Goal: Transaction & Acquisition: Subscribe to service/newsletter

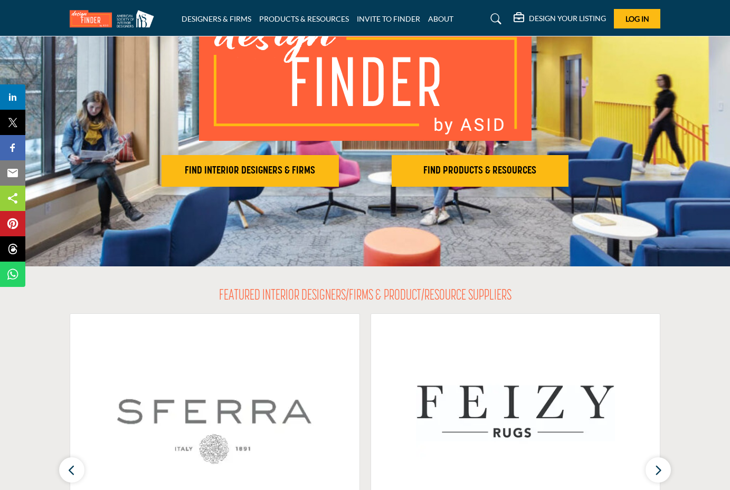
scroll to position [118, 0]
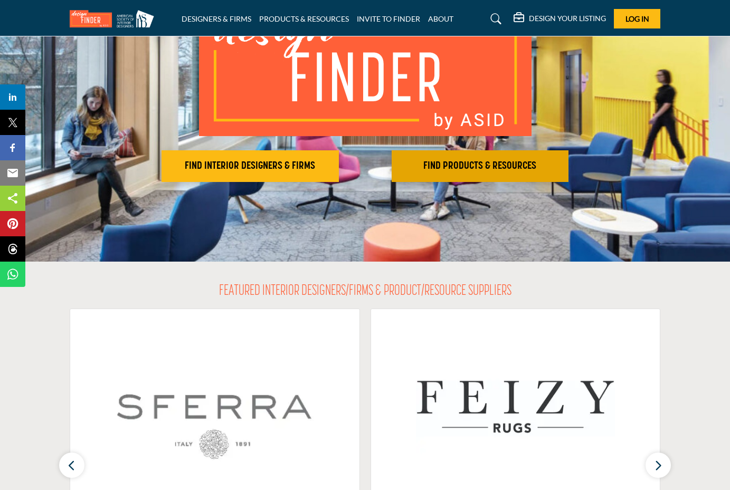
click at [481, 161] on h2 "FIND PRODUCTS & RESOURCES" at bounding box center [480, 166] width 171 height 13
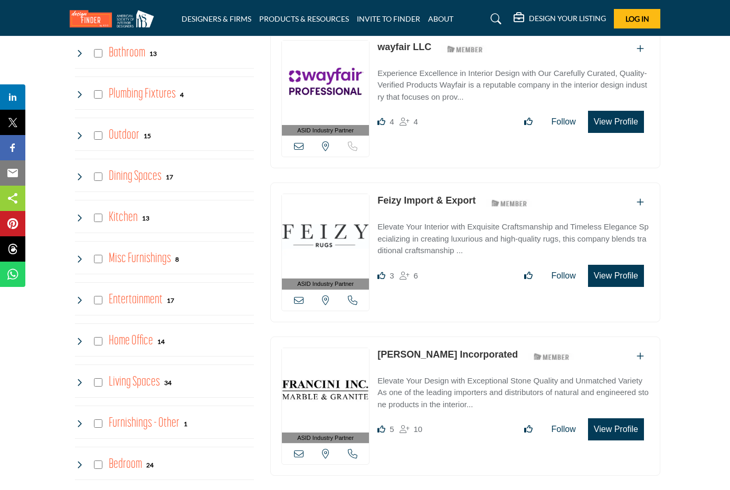
scroll to position [998, 0]
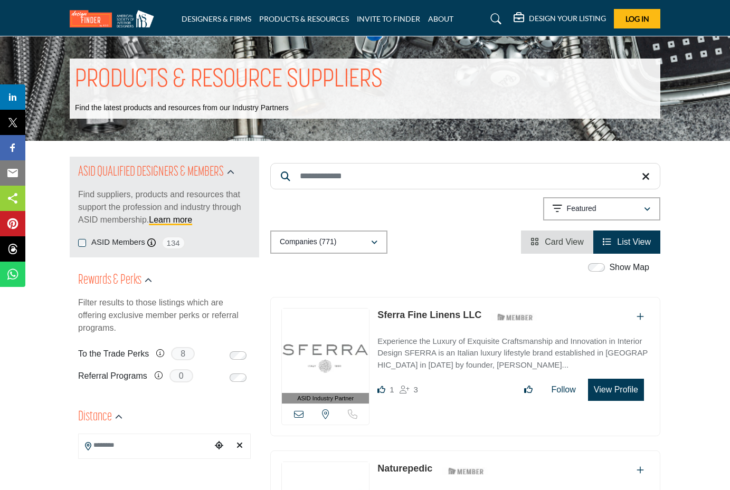
scroll to position [2, 0]
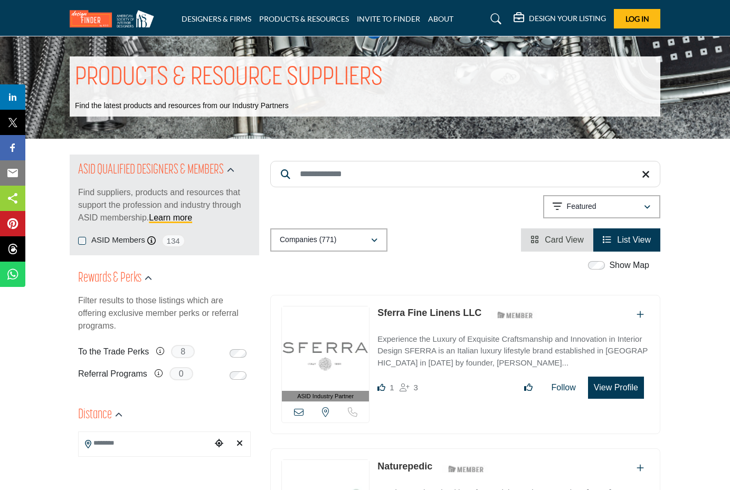
click at [565, 19] on h5 "DESIGN YOUR LISTING" at bounding box center [567, 18] width 77 height 9
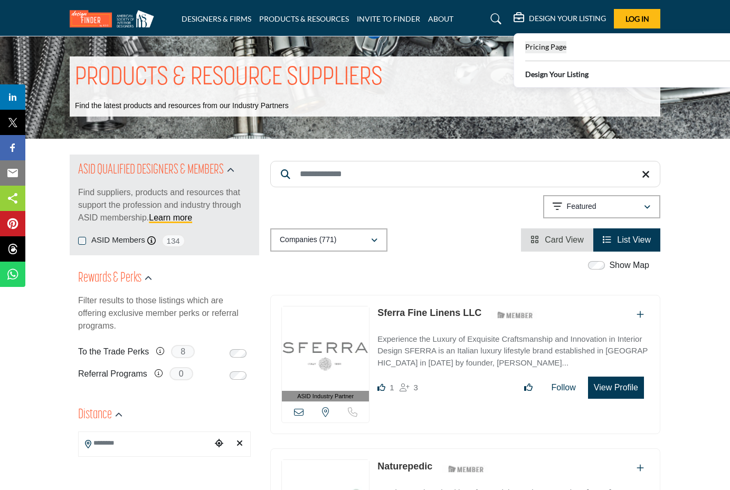
click at [561, 47] on span "Pricing Page" at bounding box center [545, 46] width 41 height 9
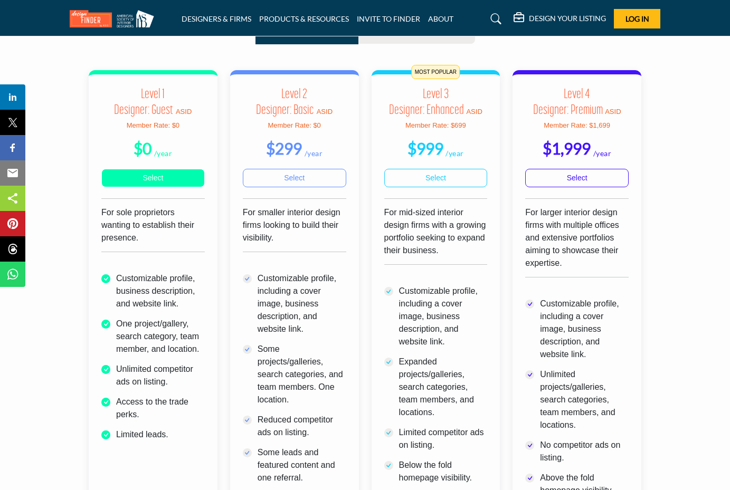
scroll to position [328, 0]
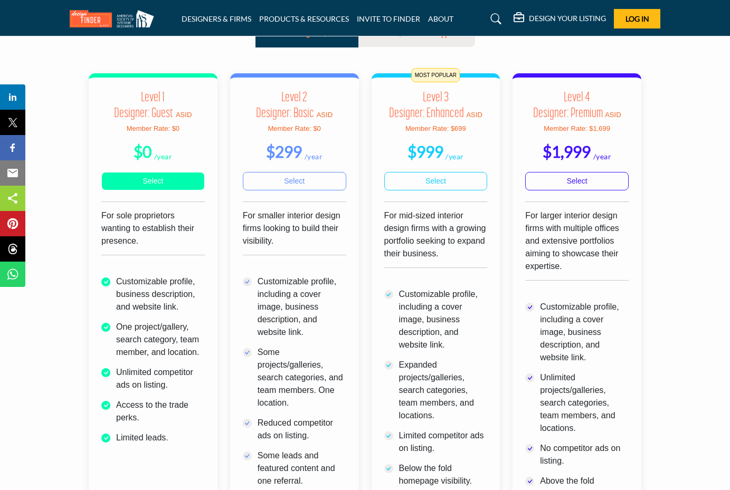
click at [127, 183] on link "Select" at bounding box center [152, 181] width 103 height 18
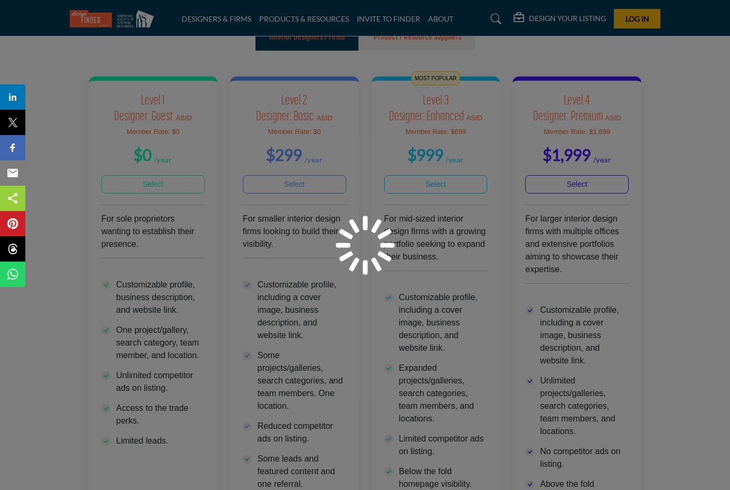
scroll to position [329, 0]
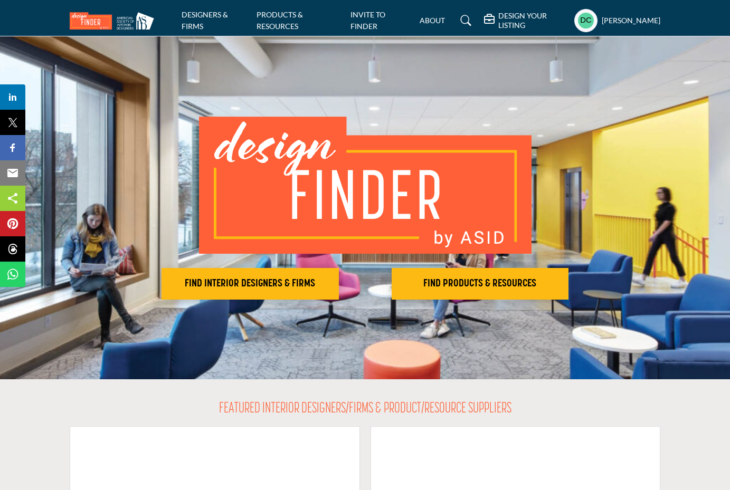
click at [593, 21] on profile-featured-b81413ec-9635-4244-8054-4b8b09e8a85a "Show hide supplier dropdown" at bounding box center [585, 20] width 23 height 23
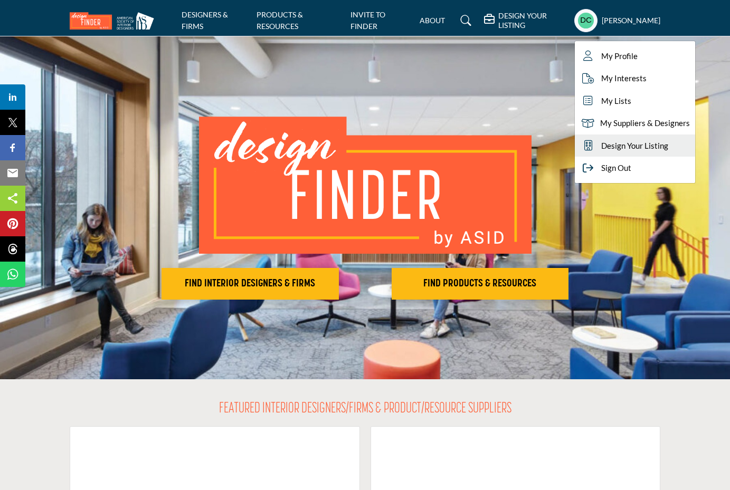
click at [630, 150] on link "Design Your Listing" at bounding box center [635, 146] width 120 height 23
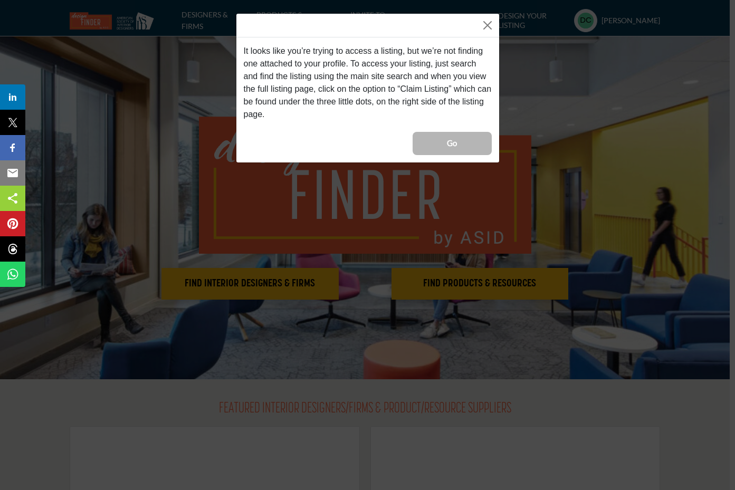
click at [460, 135] on button "Go" at bounding box center [452, 143] width 79 height 23
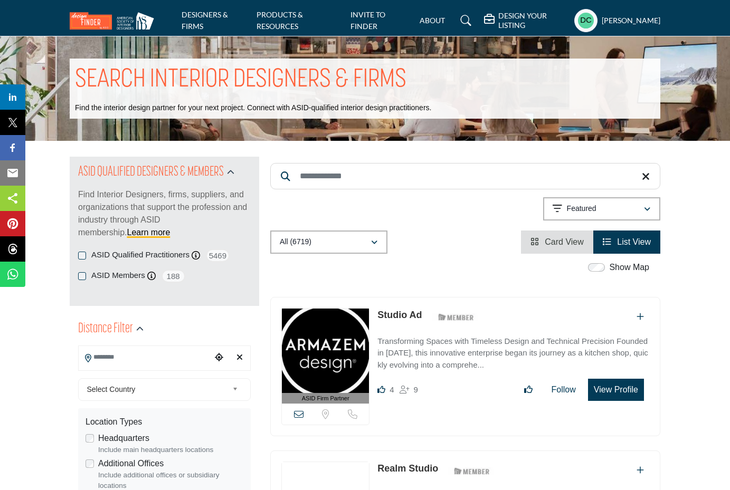
drag, startPoint x: 506, startPoint y: 24, endPoint x: 500, endPoint y: 25, distance: 5.9
click at [506, 24] on h5 "DESIGN YOUR LISTING" at bounding box center [533, 20] width 71 height 19
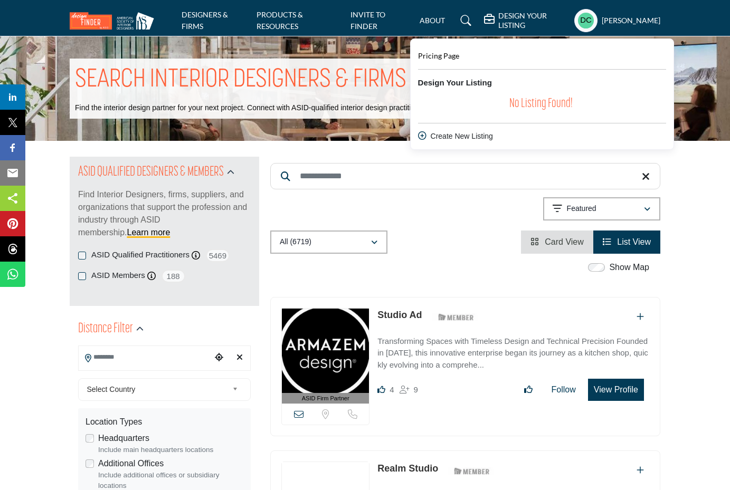
click at [452, 132] on div "Create New Listing" at bounding box center [542, 136] width 248 height 11
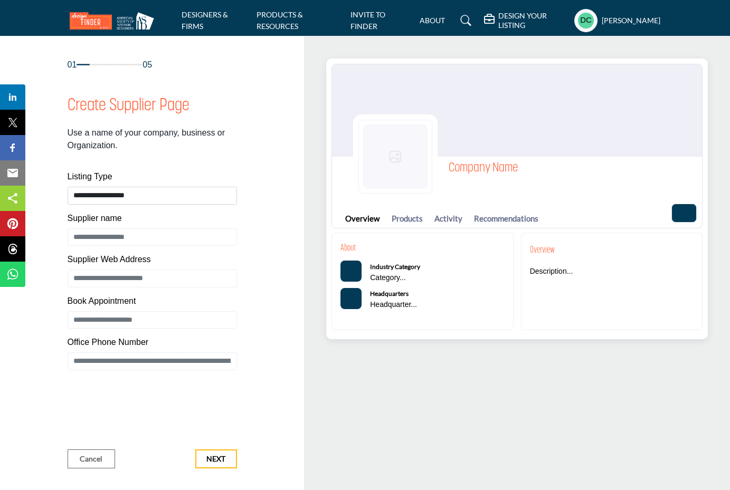
click at [472, 177] on h1 "Company Name" at bounding box center [483, 168] width 69 height 19
click at [472, 170] on h1 "Company Name" at bounding box center [483, 168] width 69 height 19
select select "**********"
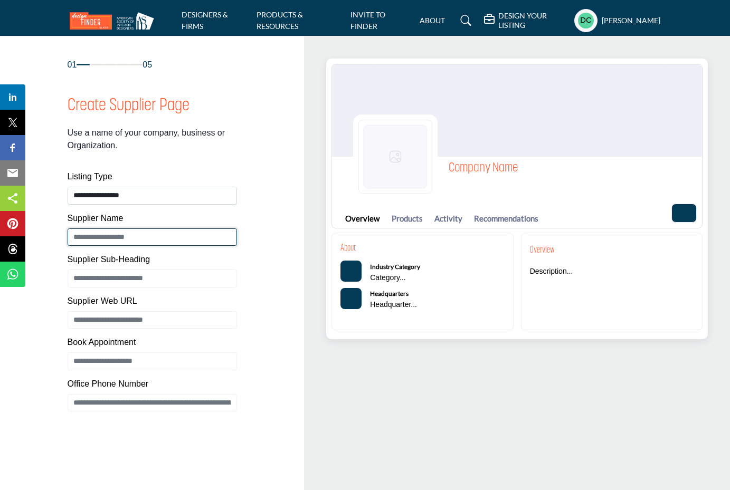
drag, startPoint x: 159, startPoint y: 239, endPoint x: 81, endPoint y: 236, distance: 78.2
click at [81, 236] on input "Enter Supplier name" at bounding box center [152, 237] width 169 height 18
type input "**********"
drag, startPoint x: 270, startPoint y: 284, endPoint x: 130, endPoint y: 283, distance: 139.8
click at [270, 284] on div "01 05 Create Supplier Page Listing Type Supplier Name" at bounding box center [152, 284] width 271 height 451
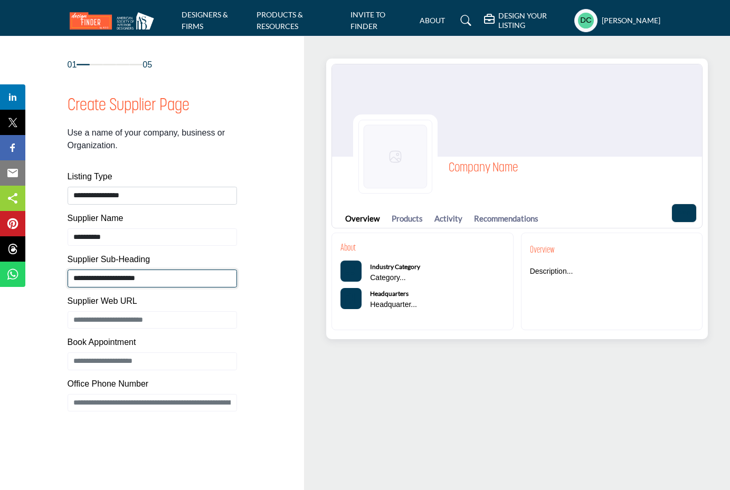
type input "**********"
click at [268, 374] on div "01 05 Create Supplier Page Listing Type Supplier Name" at bounding box center [152, 284] width 271 height 451
click at [426, 370] on div "Company Name Company Name Overview Products Activity Recommendations About Indu…" at bounding box center [517, 281] width 426 height 490
click at [106, 280] on input "**********" at bounding box center [152, 279] width 169 height 18
drag, startPoint x: 241, startPoint y: 93, endPoint x: 292, endPoint y: 196, distance: 115.6
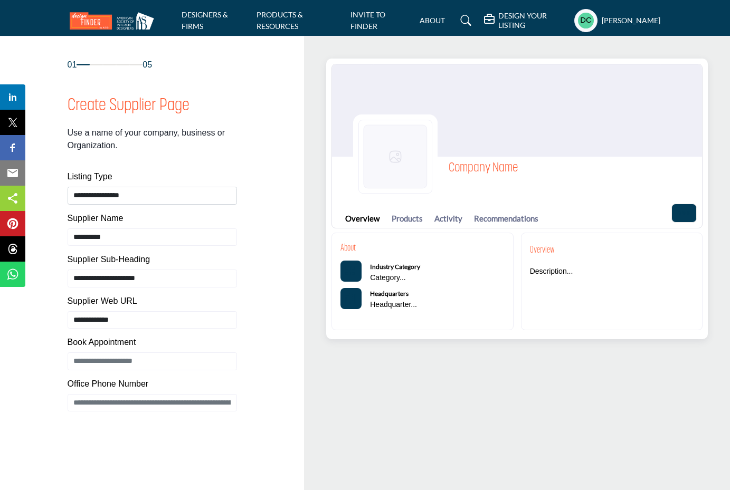
click at [248, 99] on div "01 05 Create Supplier Page Listing Type Supplier Name" at bounding box center [152, 284] width 271 height 451
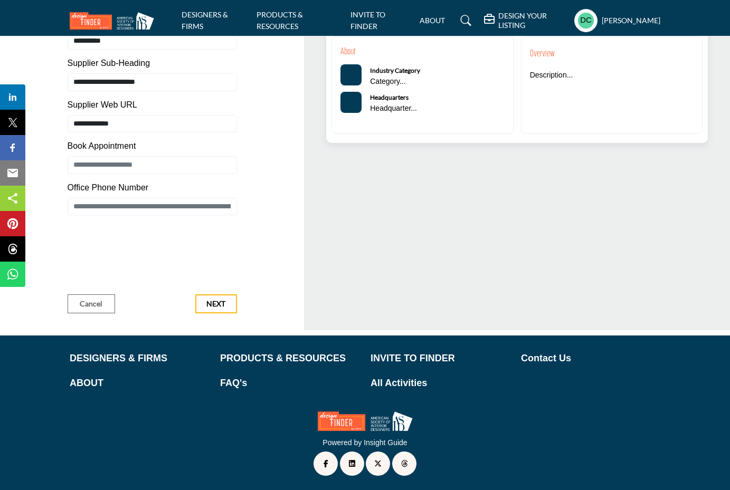
scroll to position [196, 0]
click at [222, 302] on span "Next" at bounding box center [215, 304] width 19 height 11
type input "**********"
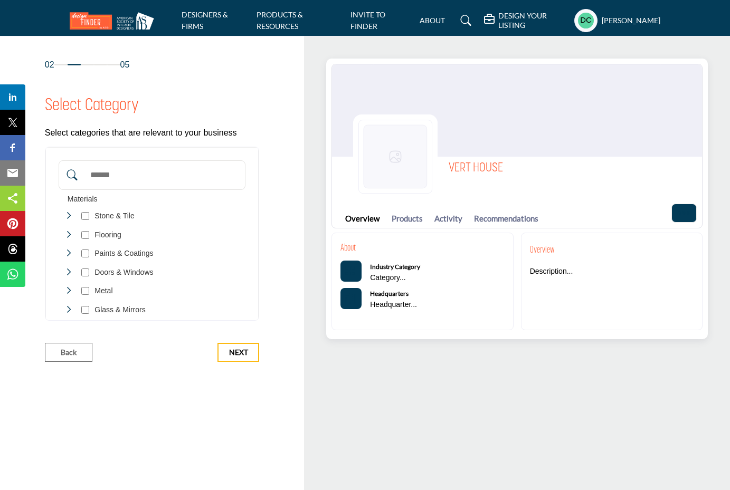
click at [119, 176] on input "Search Category" at bounding box center [163, 175] width 156 height 23
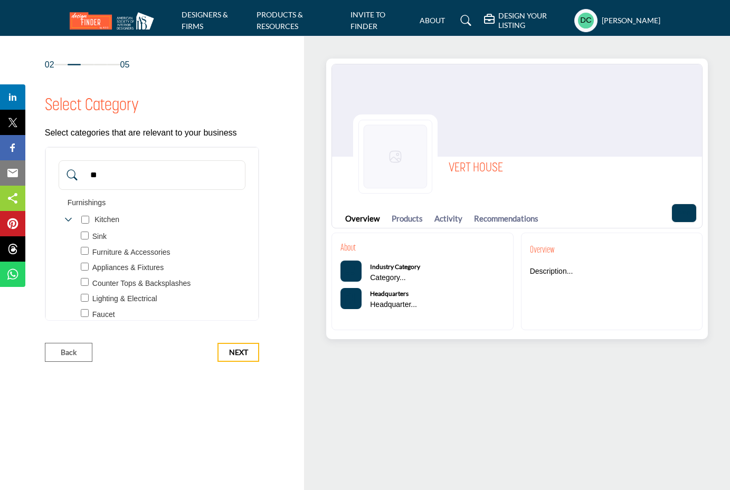
type input "*"
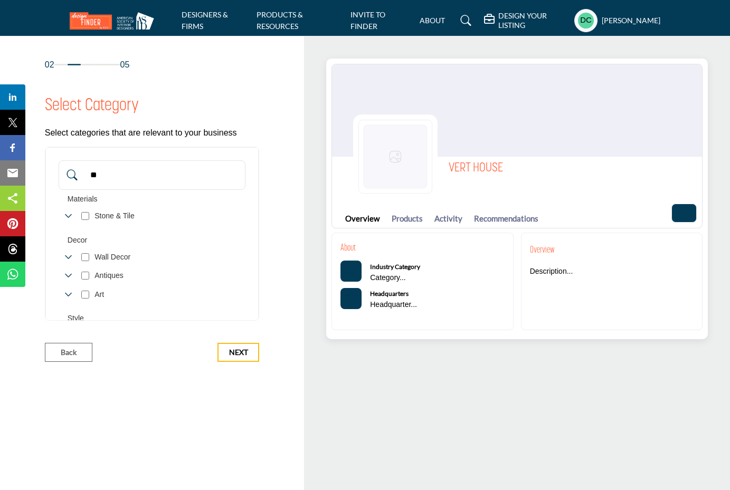
type input "*"
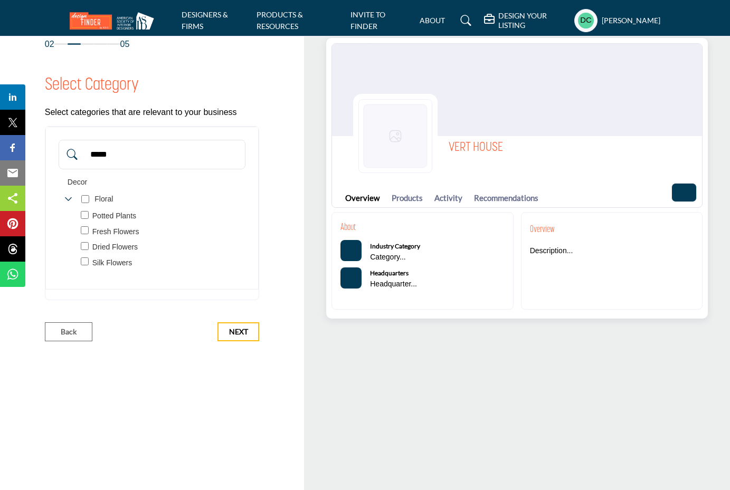
scroll to position [25, 0]
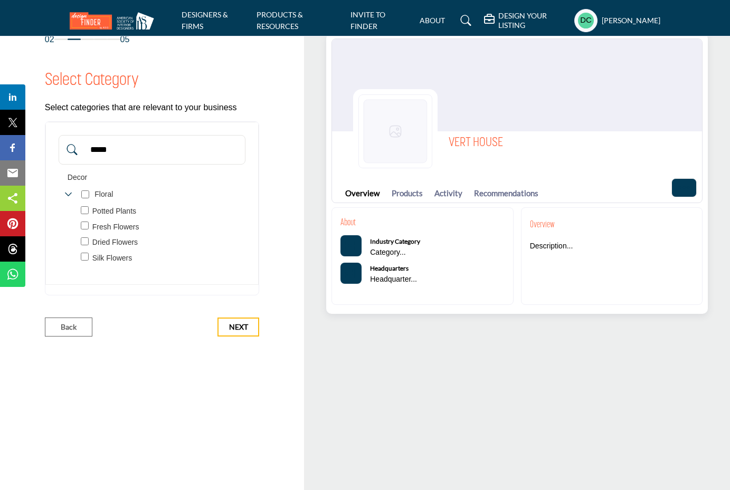
click at [89, 244] on div "Dried Flowers 0" at bounding box center [165, 243] width 169 height 12
click at [90, 209] on div "Potted Plants 1" at bounding box center [165, 212] width 169 height 12
click at [85, 245] on div "Toggle Category" at bounding box center [85, 243] width 8 height 12
click at [120, 151] on input "*****" at bounding box center [163, 149] width 156 height 23
drag, startPoint x: 121, startPoint y: 151, endPoint x: 87, endPoint y: 151, distance: 33.8
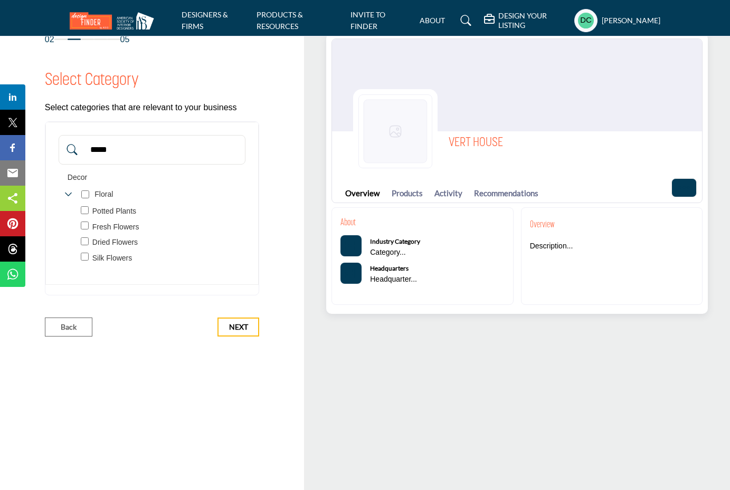
click at [79, 149] on div "*****" at bounding box center [152, 150] width 187 height 30
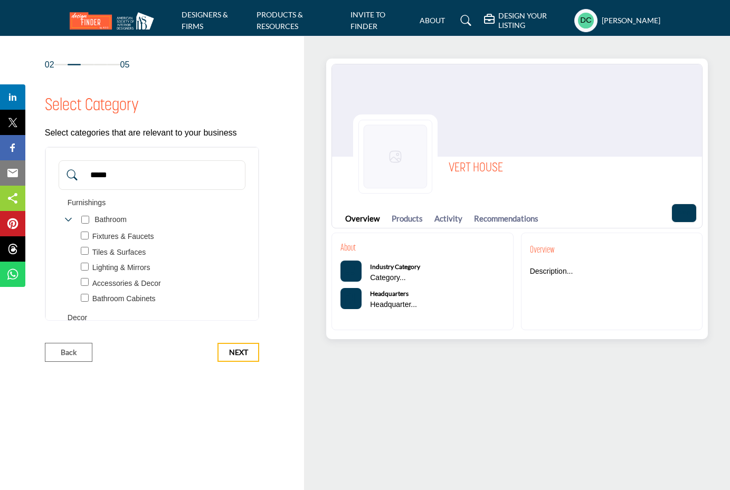
scroll to position [0, 0]
click at [118, 177] on input "*****" at bounding box center [163, 175] width 156 height 23
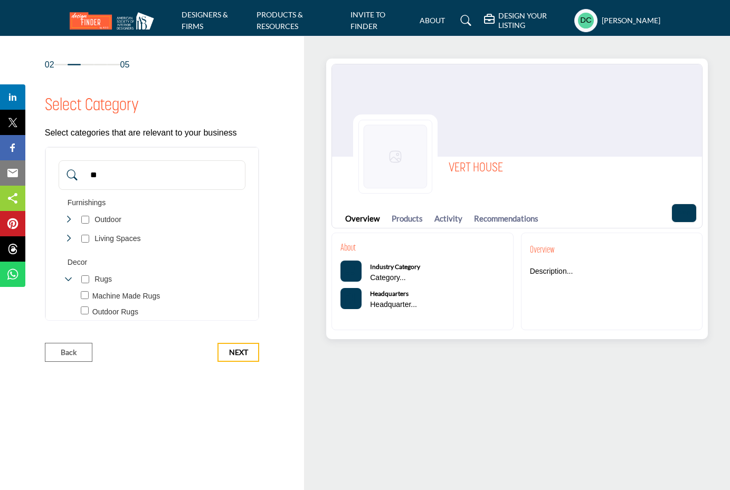
type input "*"
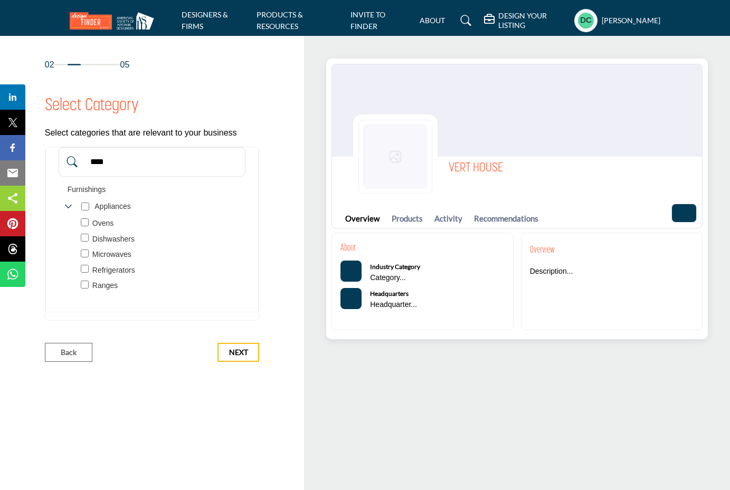
click at [100, 163] on input "****" at bounding box center [163, 161] width 156 height 23
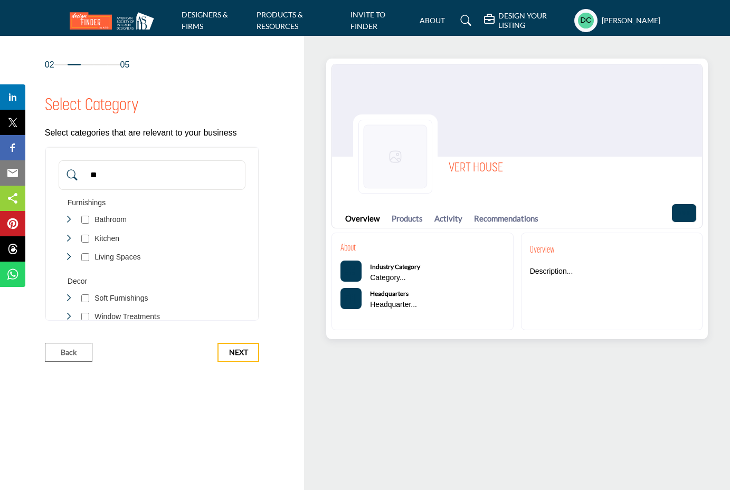
type input "*"
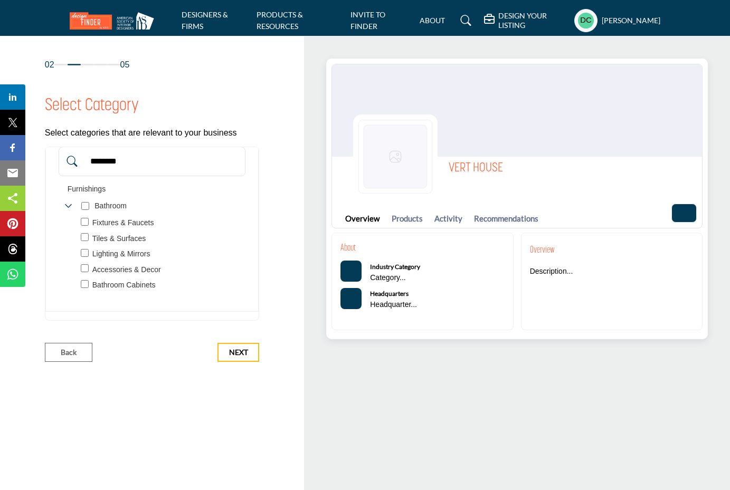
scroll to position [13, 0]
click at [126, 165] on input "********" at bounding box center [163, 161] width 156 height 23
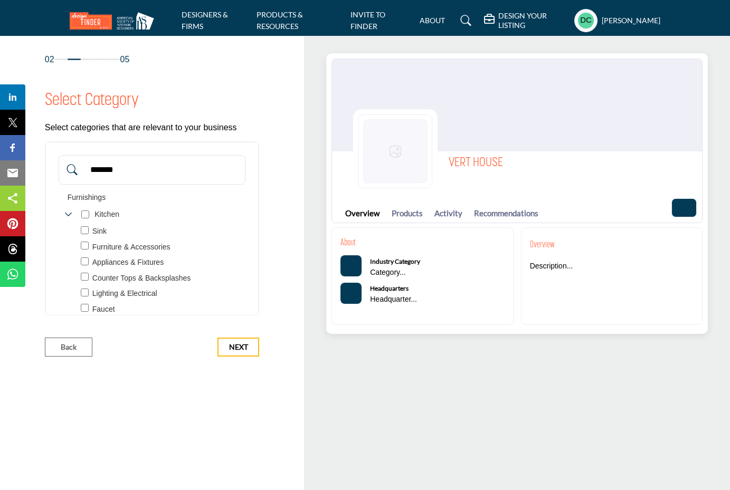
scroll to position [0, 0]
click at [104, 166] on input "*******" at bounding box center [163, 169] width 156 height 23
click at [104, 169] on input "*******" at bounding box center [163, 169] width 156 height 23
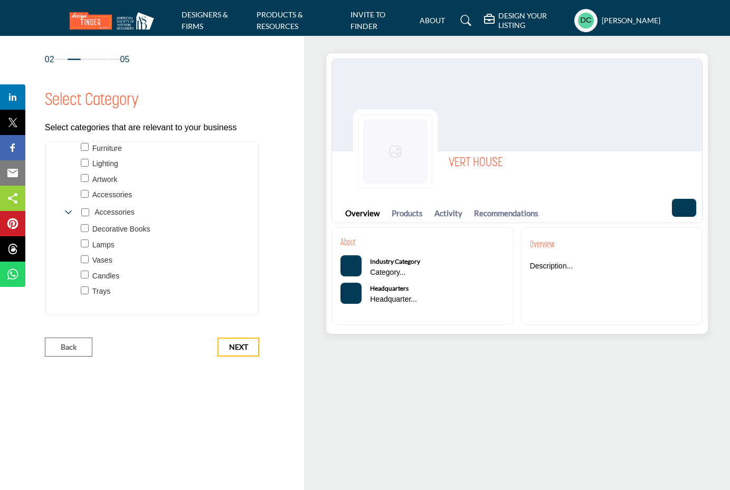
scroll to position [406, 0]
type input "*****"
click at [235, 342] on span "Next" at bounding box center [238, 347] width 19 height 11
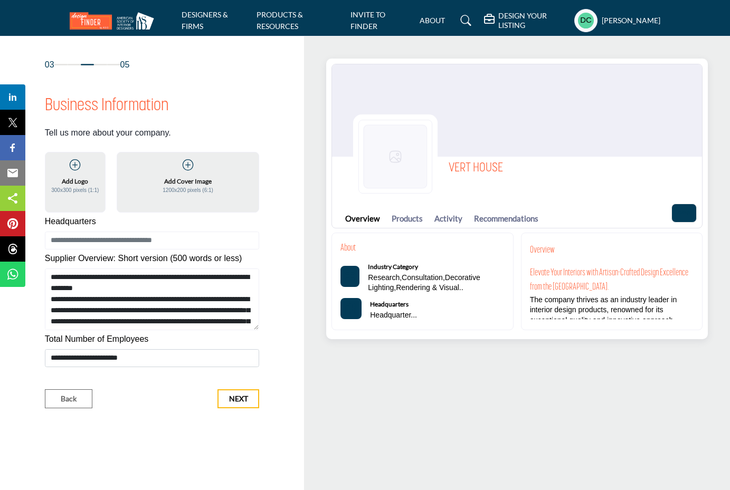
click at [77, 179] on h5 "Add Logo" at bounding box center [75, 181] width 26 height 9
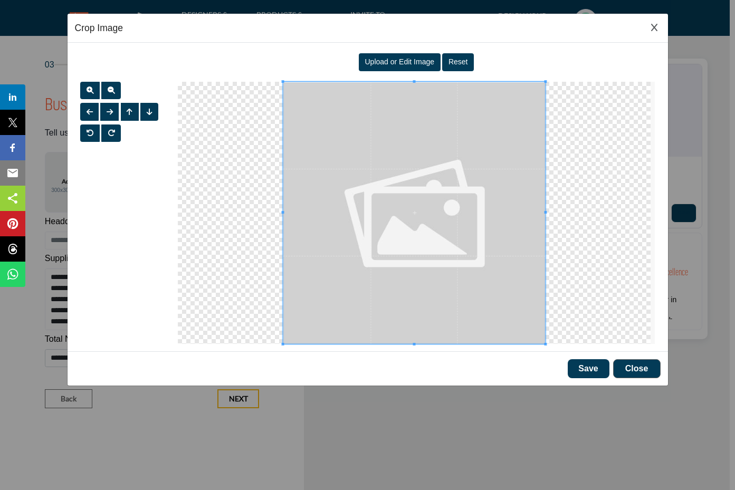
click at [398, 60] on span "Upload or Edit Image" at bounding box center [400, 62] width 70 height 8
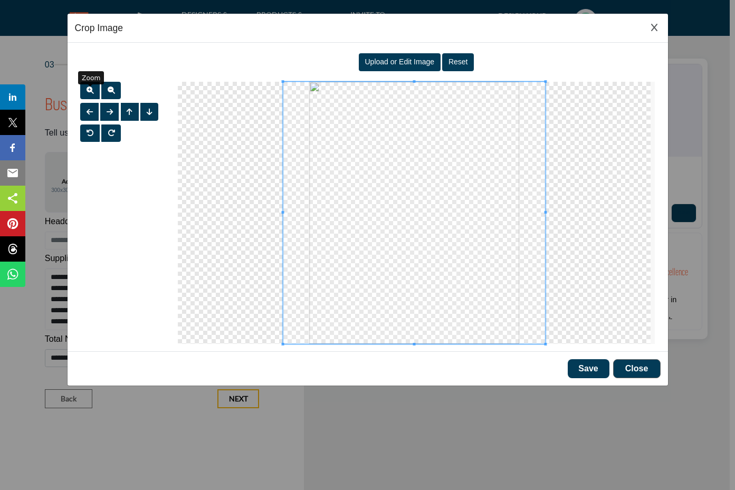
click at [91, 93] on span "button" at bounding box center [90, 90] width 7 height 7
drag, startPoint x: 638, startPoint y: 371, endPoint x: 597, endPoint y: 370, distance: 41.2
click at [597, 370] on div "Save Close" at bounding box center [368, 368] width 600 height 34
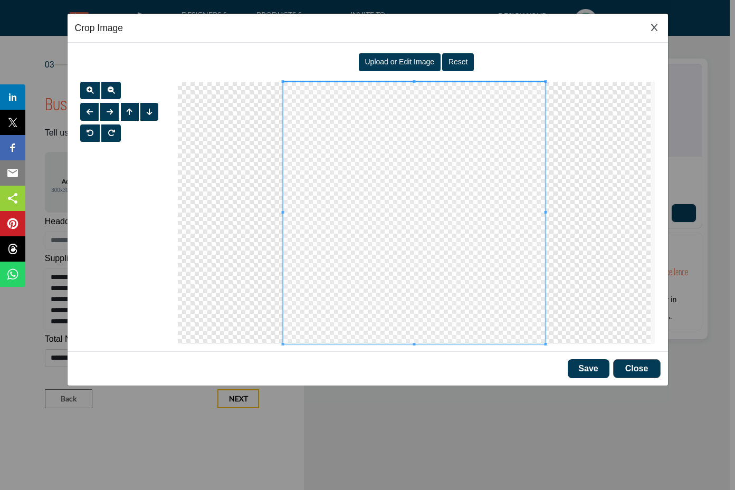
click at [597, 370] on button "Save" at bounding box center [589, 368] width 42 height 19
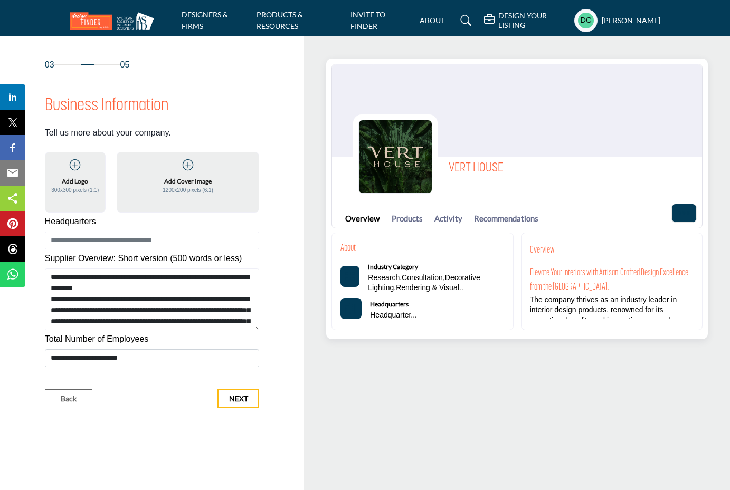
click at [181, 183] on h5 "Add Cover Image" at bounding box center [187, 181] width 47 height 9
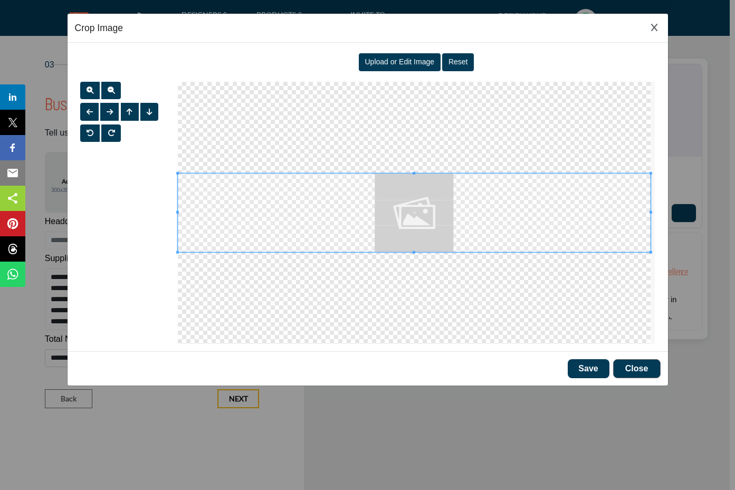
click at [405, 64] on span "Upload or Edit Image" at bounding box center [400, 62] width 70 height 8
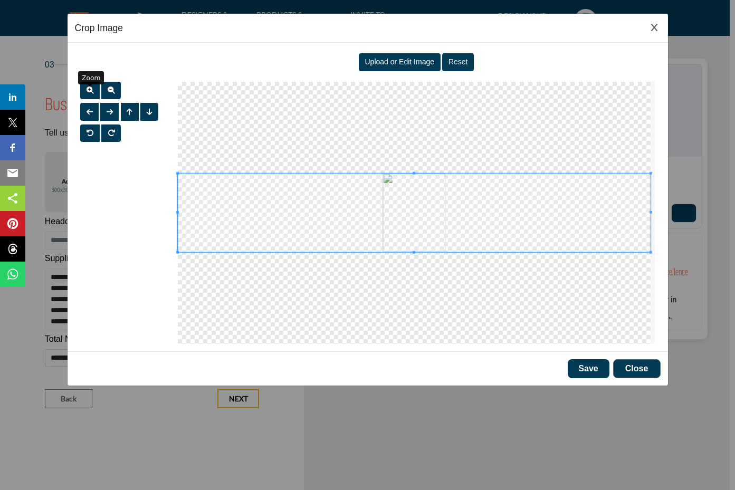
click at [89, 94] on span "button" at bounding box center [90, 90] width 7 height 7
click at [88, 94] on span "button" at bounding box center [90, 90] width 7 height 7
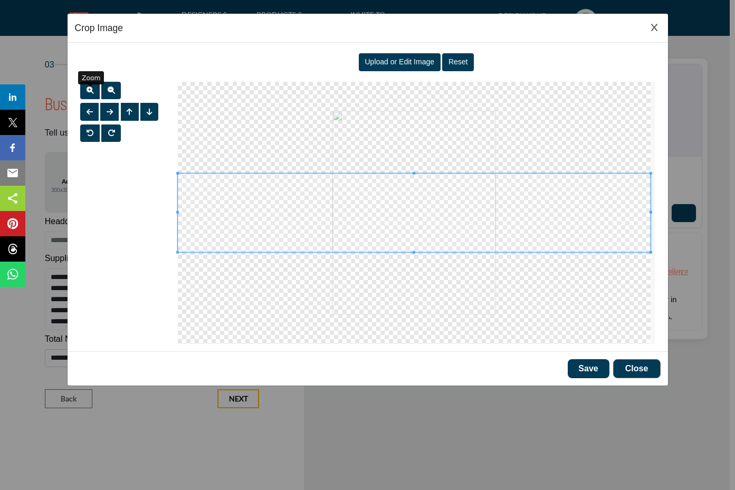
click at [88, 94] on span "button" at bounding box center [90, 90] width 7 height 7
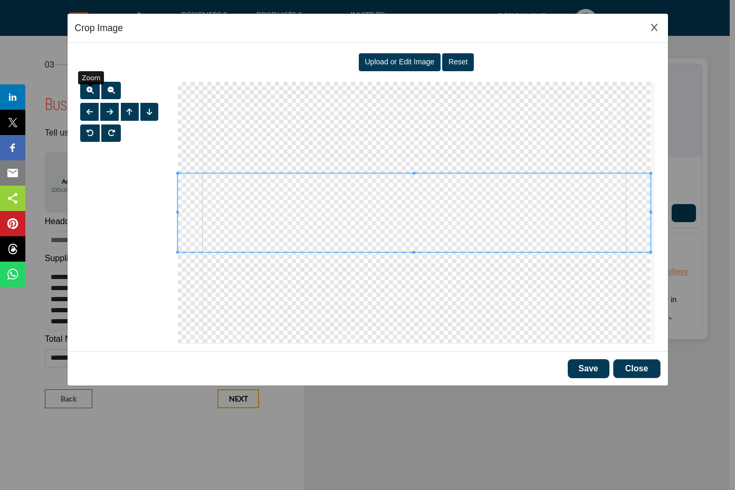
click at [88, 94] on span "button" at bounding box center [90, 90] width 7 height 7
click at [87, 94] on span "button" at bounding box center [90, 90] width 7 height 7
click at [461, 59] on button "Reset" at bounding box center [458, 62] width 32 height 18
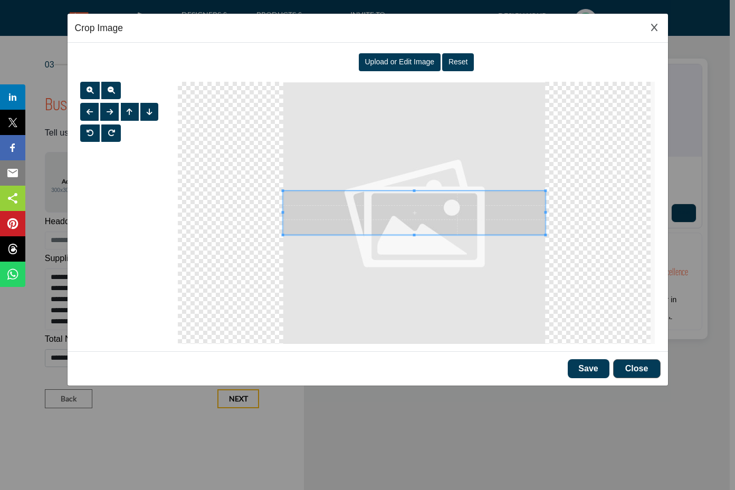
click at [645, 373] on button "Close" at bounding box center [636, 368] width 47 height 19
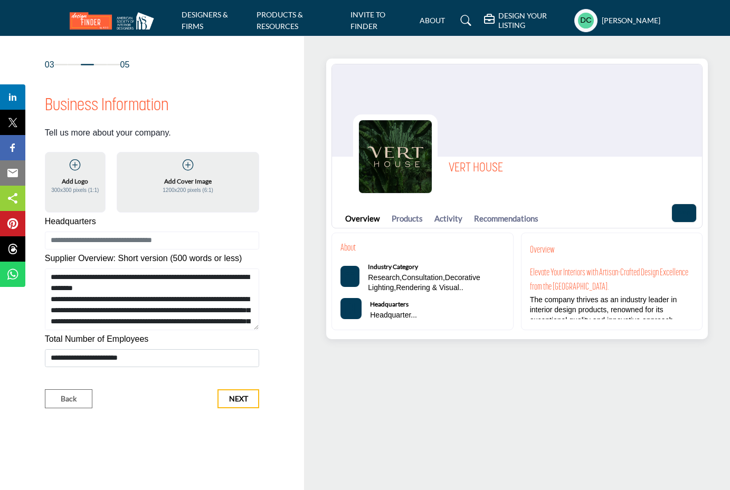
click at [184, 182] on h5 "Add Cover Image" at bounding box center [187, 181] width 47 height 9
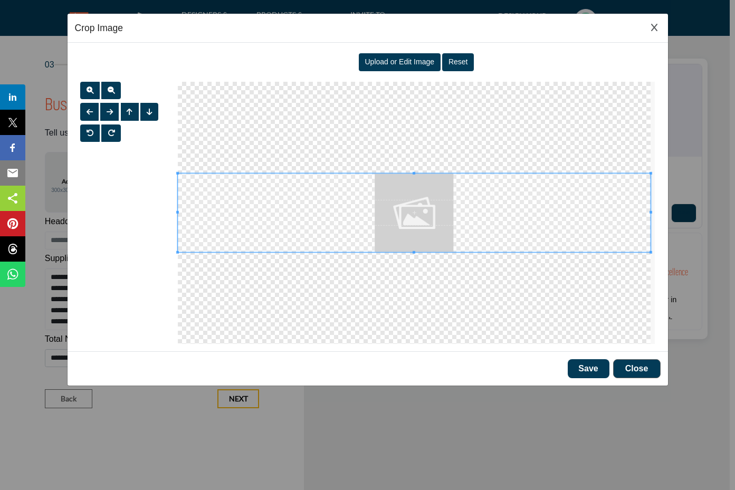
click at [393, 65] on span "Upload or Edit Image" at bounding box center [400, 62] width 70 height 8
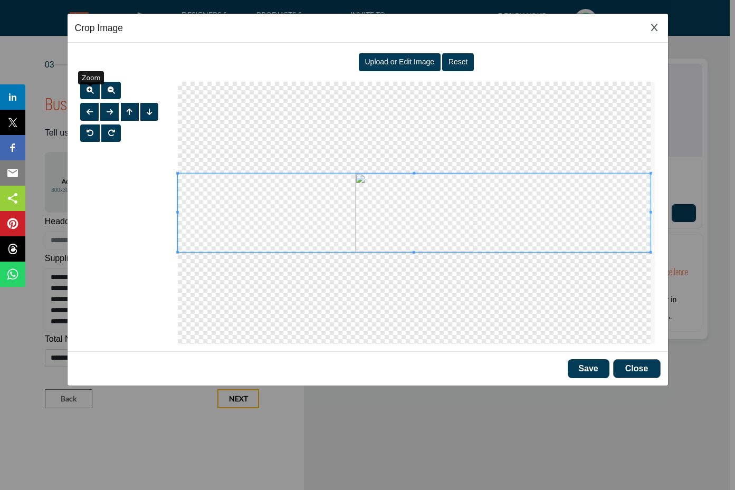
click at [87, 91] on span "button" at bounding box center [90, 90] width 7 height 7
click at [85, 91] on button "button" at bounding box center [90, 91] width 20 height 18
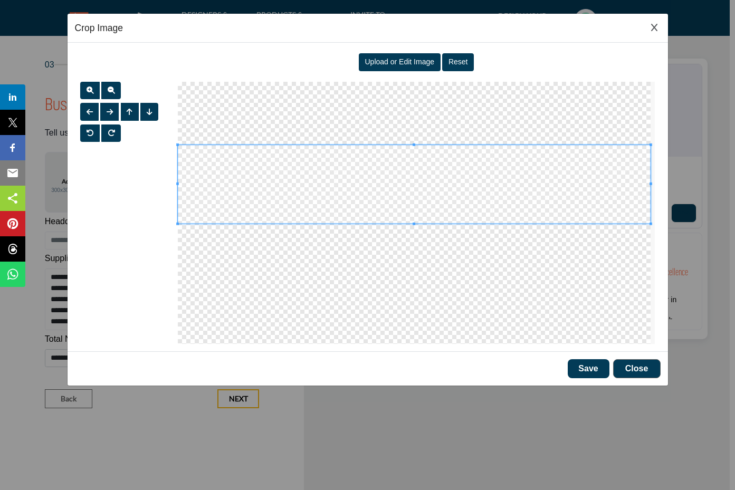
click at [380, 185] on span at bounding box center [414, 184] width 473 height 79
click at [586, 370] on button "Save" at bounding box center [589, 368] width 42 height 19
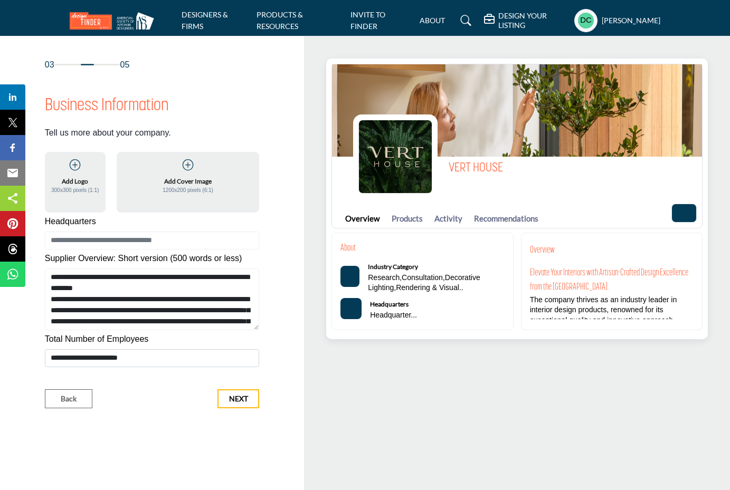
click at [210, 184] on h5 "Add Cover Image" at bounding box center [187, 181] width 47 height 9
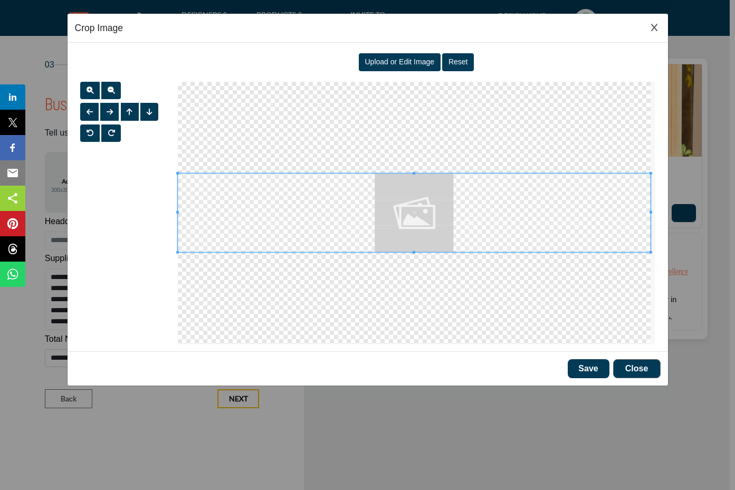
click at [639, 371] on button "Close" at bounding box center [636, 368] width 47 height 19
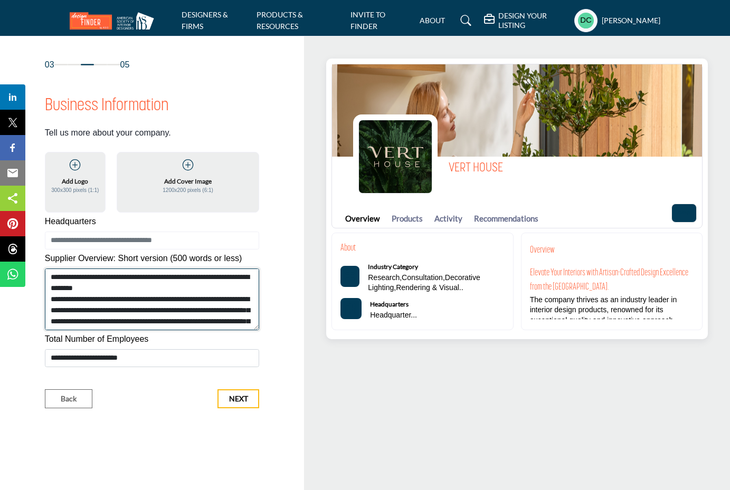
click at [161, 304] on textarea "Shortoverview" at bounding box center [152, 300] width 215 height 62
click at [139, 283] on textarea "Shortoverview" at bounding box center [152, 300] width 215 height 62
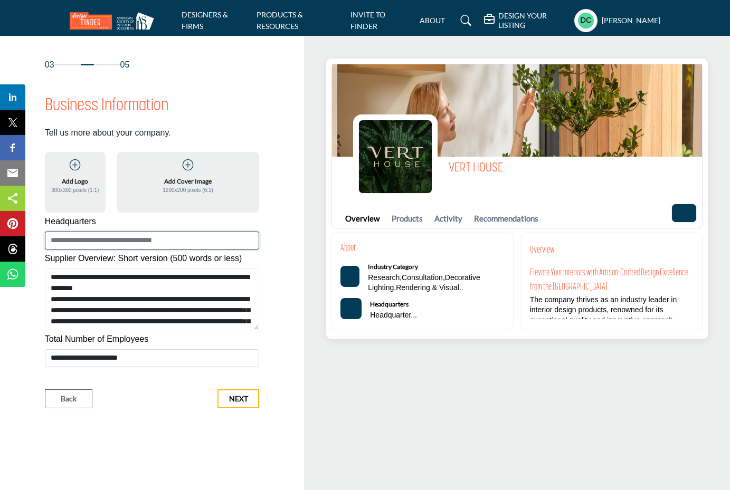
click at [103, 240] on input at bounding box center [152, 241] width 215 height 18
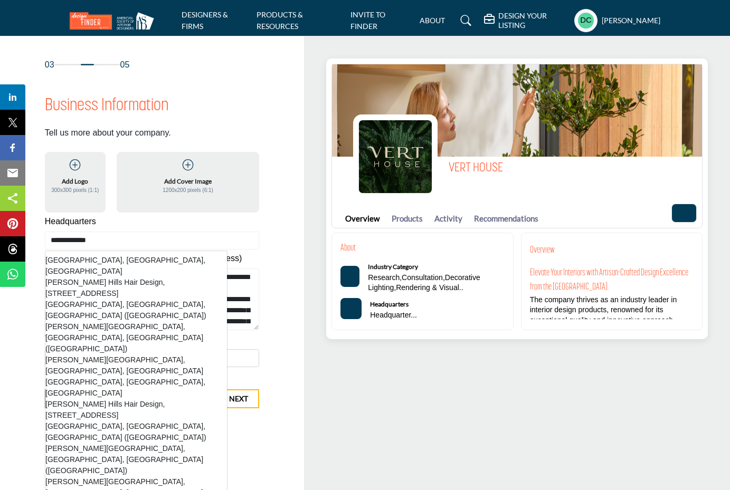
click at [99, 262] on li "Beverly Hills, CA, USA" at bounding box center [136, 266] width 182 height 22
type input "**********"
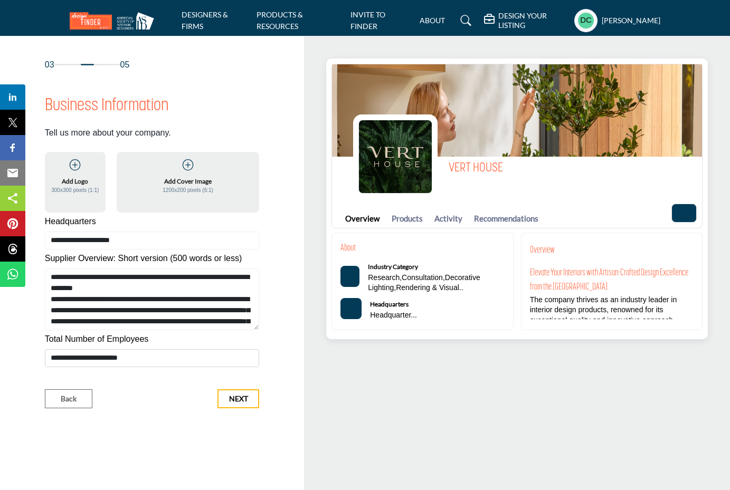
click at [280, 238] on div "03 05 Business Information" at bounding box center [152, 234] width 271 height 350
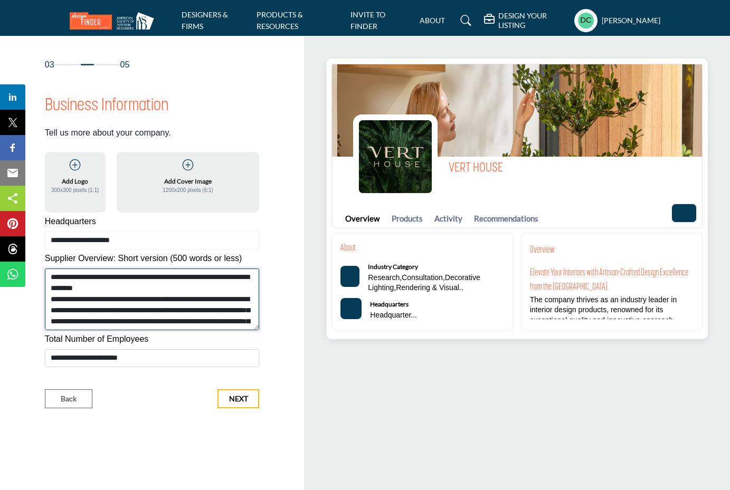
click at [155, 295] on textarea "Shortoverview" at bounding box center [152, 300] width 215 height 62
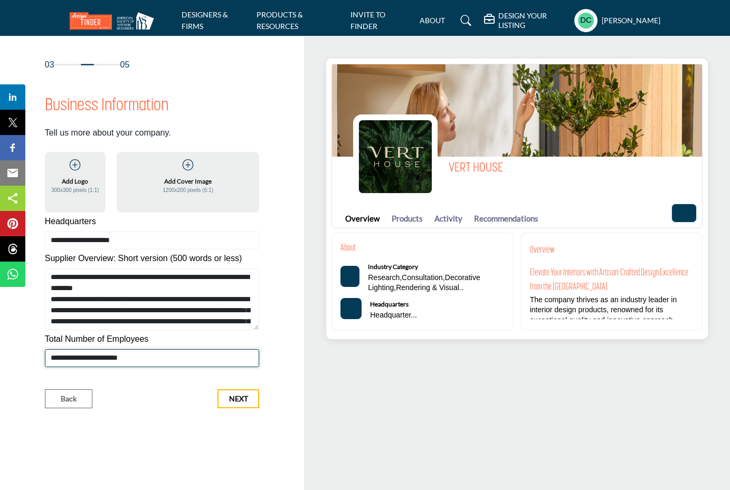
scroll to position [1, 0]
select select "***"
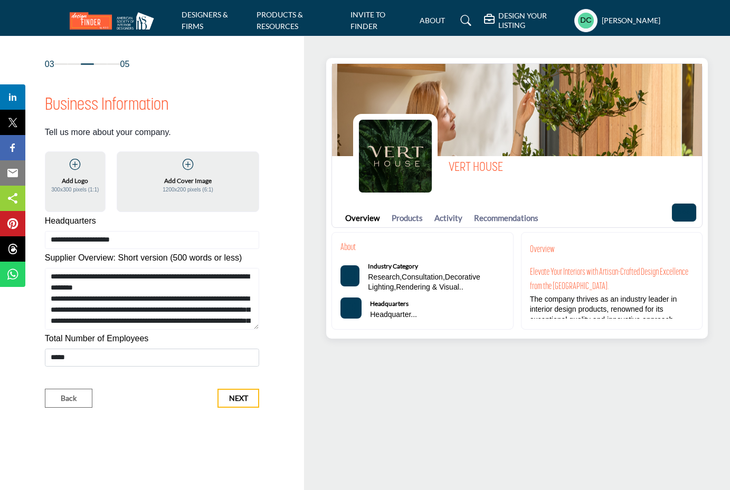
click at [268, 339] on div "03 05 Business Information" at bounding box center [152, 233] width 271 height 350
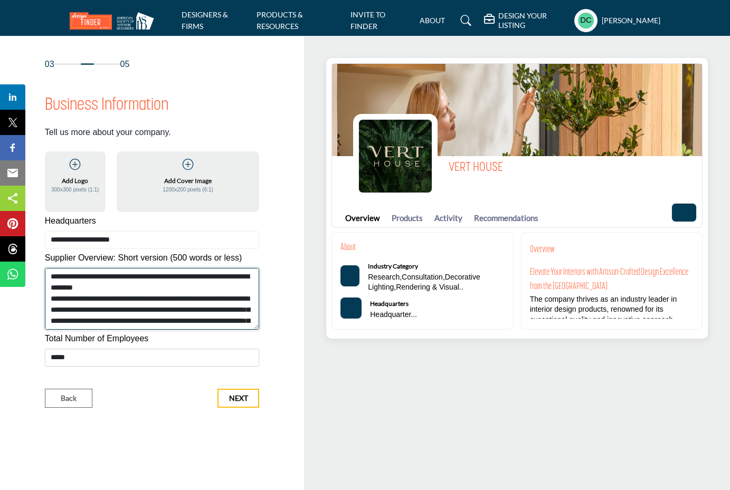
click at [129, 312] on textarea "Shortoverview" at bounding box center [152, 299] width 215 height 62
click at [54, 276] on textarea "Shortoverview" at bounding box center [152, 299] width 215 height 62
click at [157, 315] on textarea "Shortoverview" at bounding box center [152, 299] width 215 height 62
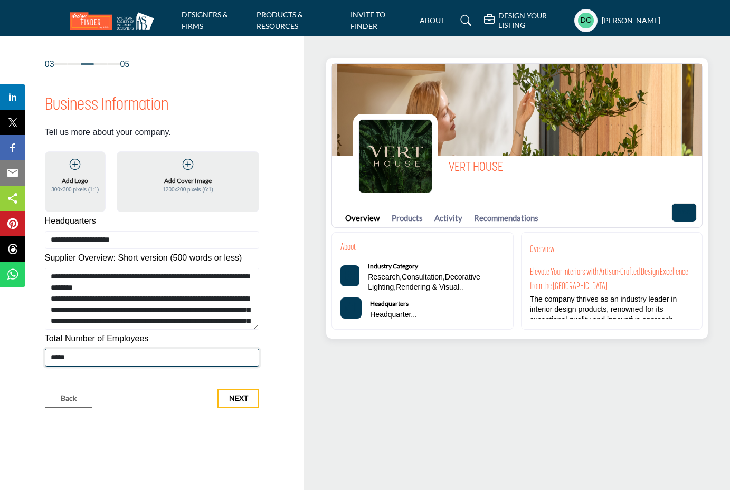
select select
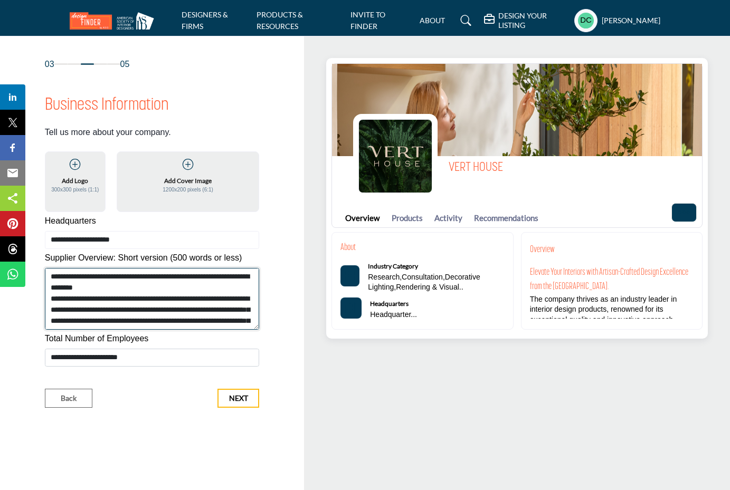
drag, startPoint x: 100, startPoint y: 292, endPoint x: 68, endPoint y: 282, distance: 34.2
click at [100, 292] on textarea "Shortoverview" at bounding box center [152, 299] width 215 height 62
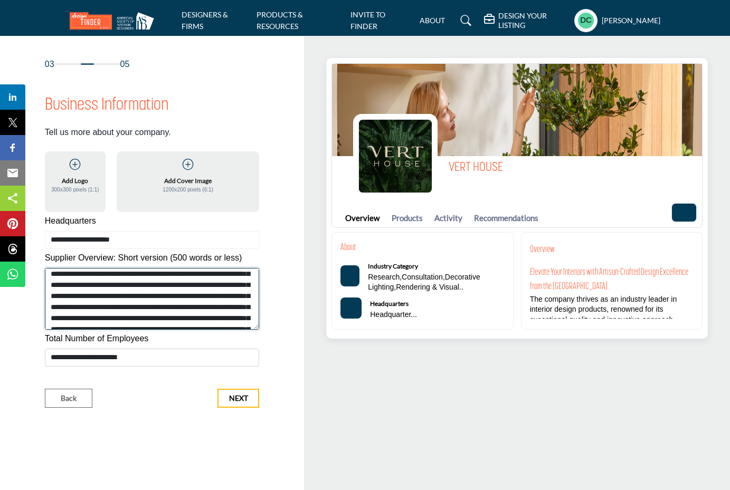
scroll to position [266, 0]
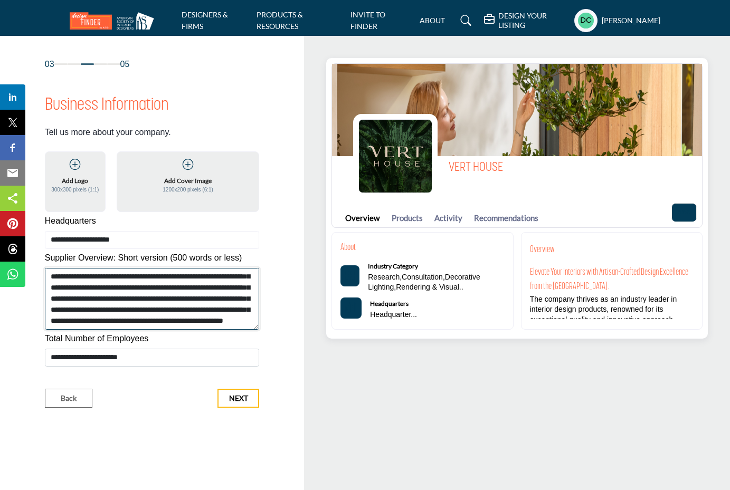
drag, startPoint x: 52, startPoint y: 278, endPoint x: 276, endPoint y: 369, distance: 242.3
click at [276, 369] on div "03 05 Business Information" at bounding box center [152, 233] width 271 height 350
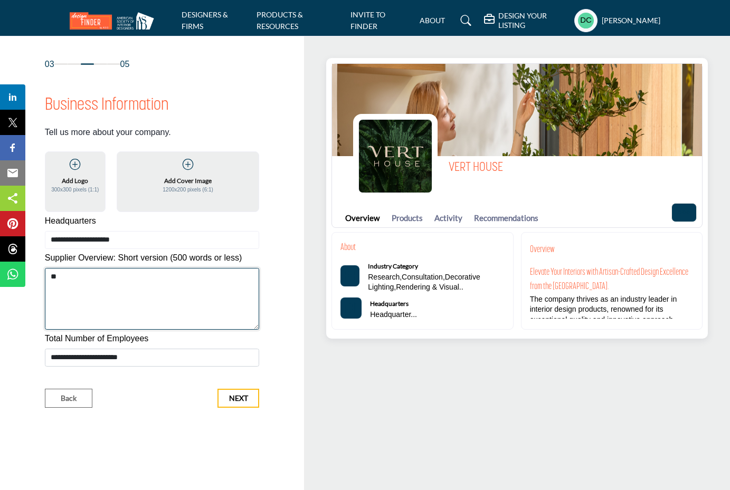
scroll to position [0, 0]
type textarea "**********"
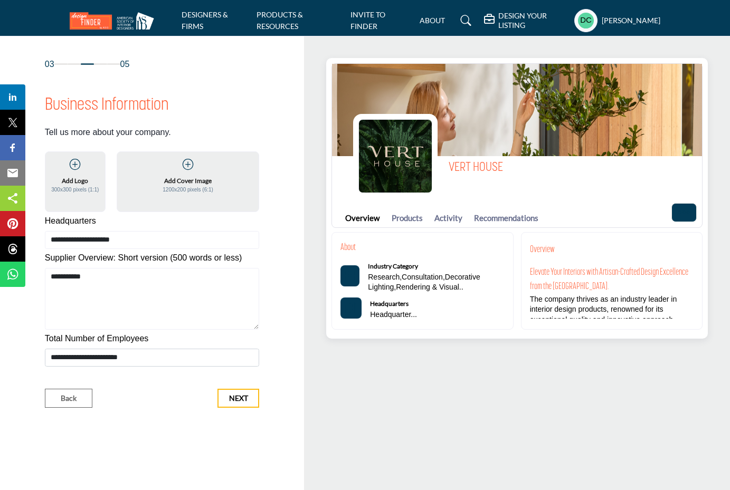
click at [240, 401] on span "Next" at bounding box center [238, 398] width 19 height 11
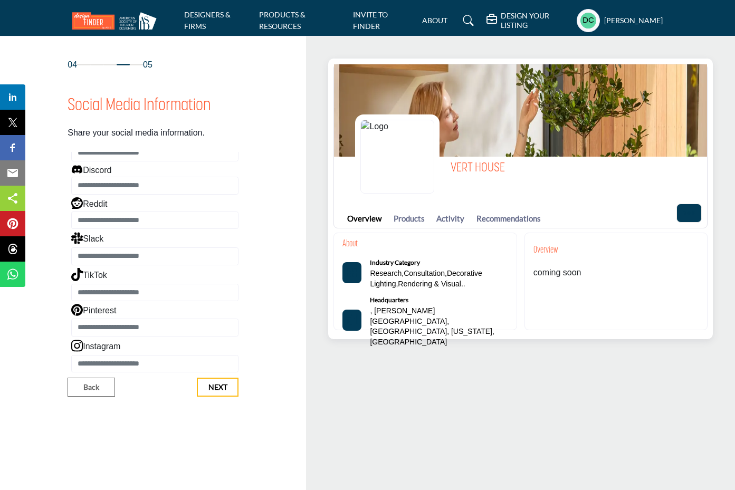
scroll to position [171, 0]
click at [104, 290] on input "Enter TikTok" at bounding box center [154, 293] width 167 height 18
paste input "**********"
type input "**********"
click at [138, 370] on input "Enter Instagram" at bounding box center [154, 364] width 167 height 18
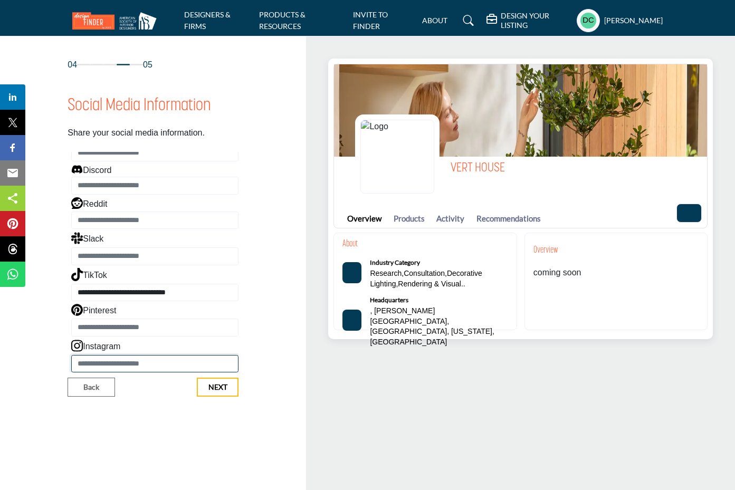
paste input "**********"
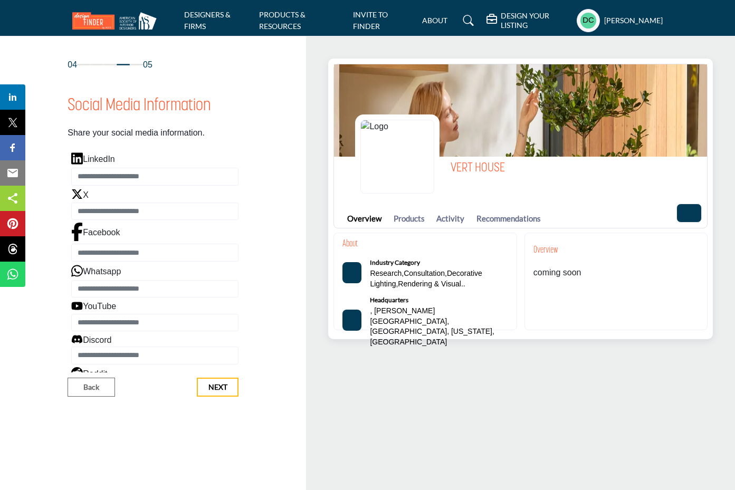
scroll to position [0, 0]
type input "**********"
click at [220, 387] on span "Next" at bounding box center [217, 387] width 19 height 11
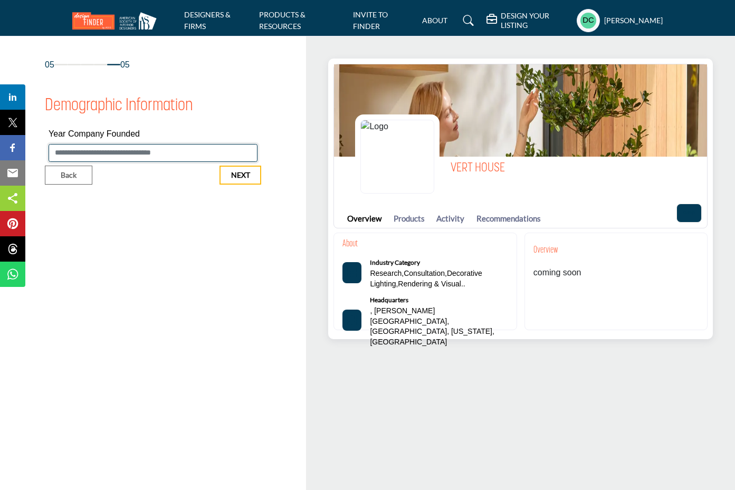
click at [136, 157] on input "Enter value for Year Company Founded" at bounding box center [153, 153] width 209 height 18
type input "****"
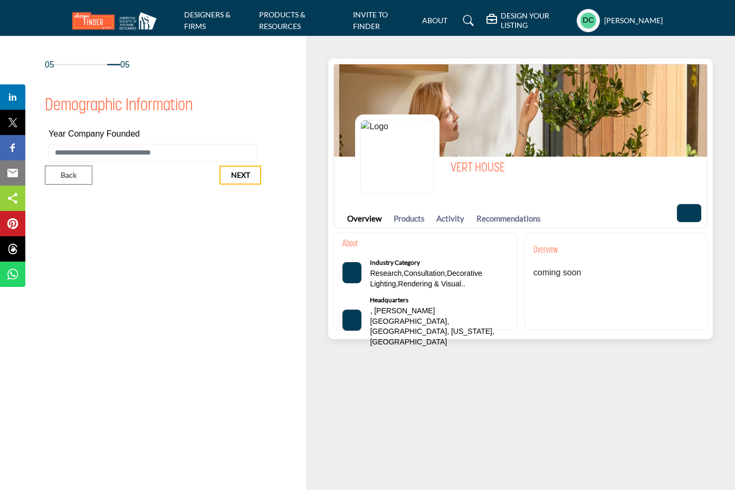
click at [244, 172] on span "Next" at bounding box center [240, 175] width 19 height 11
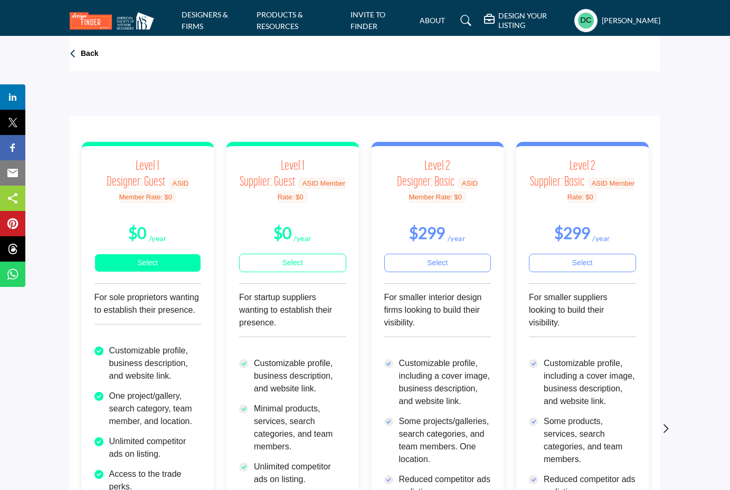
drag, startPoint x: 129, startPoint y: 260, endPoint x: 148, endPoint y: 272, distance: 22.8
click at [129, 260] on link "Select" at bounding box center [147, 263] width 107 height 18
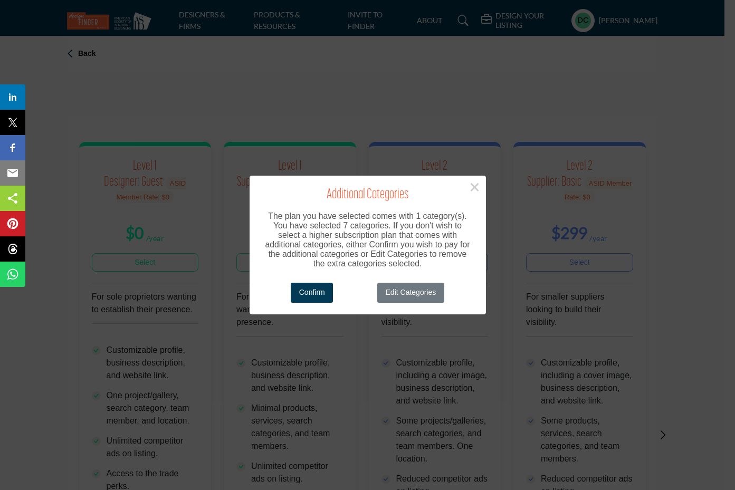
click at [418, 297] on button "Edit Categories" at bounding box center [410, 293] width 67 height 21
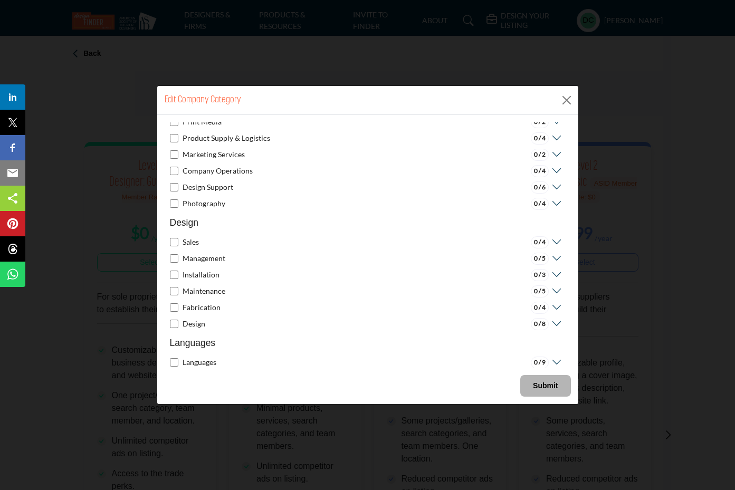
scroll to position [969, 0]
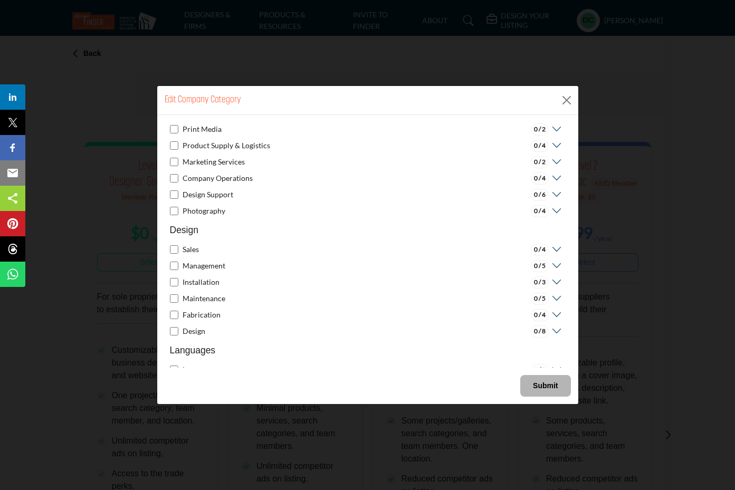
click at [549, 387] on b "Submit" at bounding box center [545, 386] width 25 height 8
click at [537, 384] on b "Submit" at bounding box center [545, 386] width 25 height 8
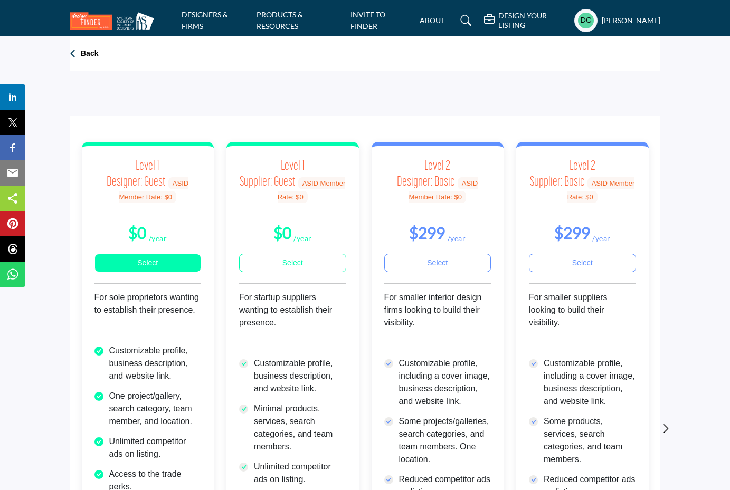
click at [172, 258] on link "Select" at bounding box center [147, 263] width 107 height 18
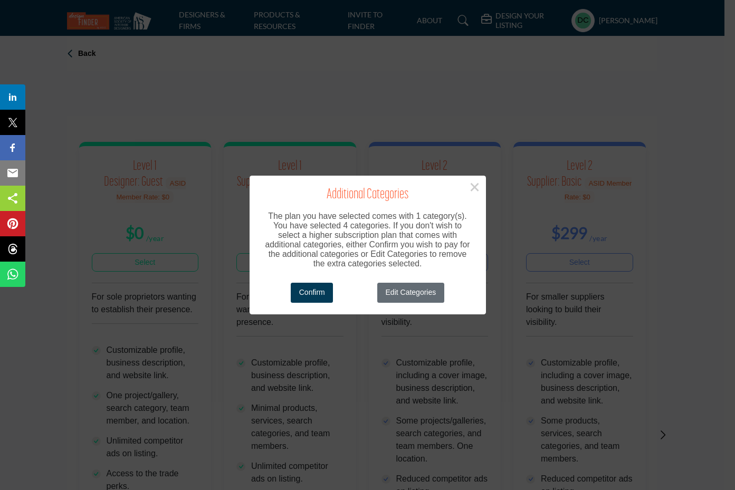
click at [403, 288] on button "Edit Categories" at bounding box center [410, 293] width 67 height 21
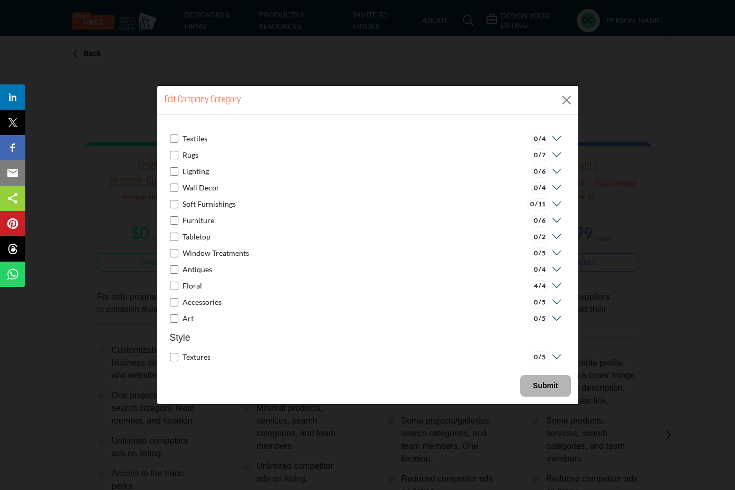
scroll to position [651, 0]
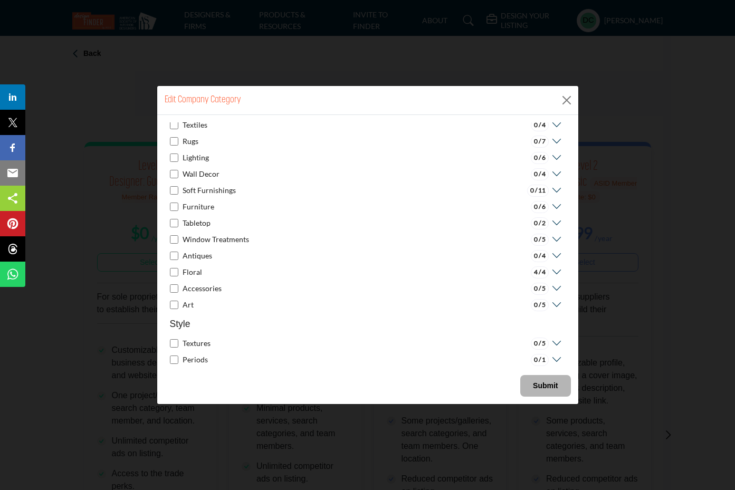
click at [551, 272] on icon at bounding box center [555, 272] width 13 height 11
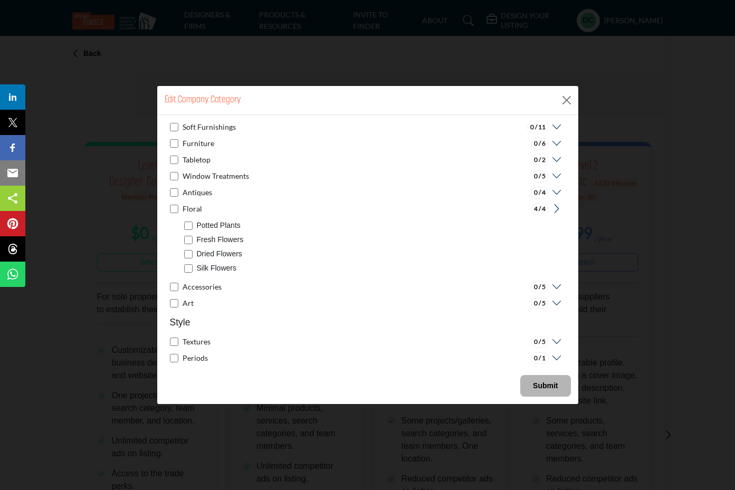
scroll to position [719, 0]
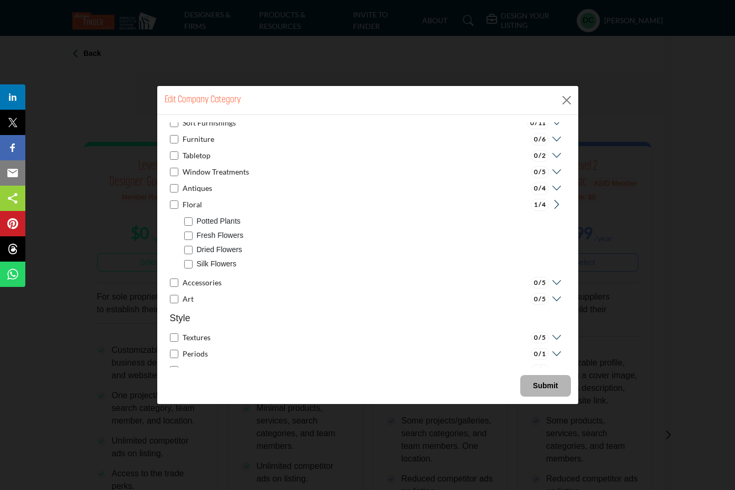
click at [545, 382] on b "Submit" at bounding box center [545, 386] width 25 height 8
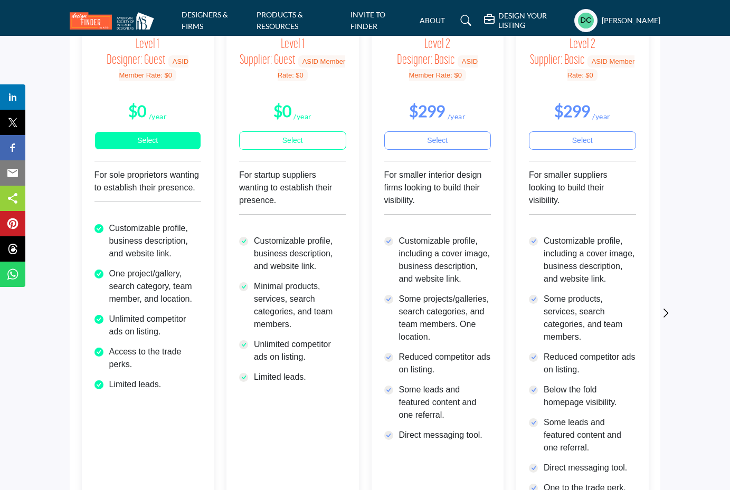
click at [133, 144] on link "Select" at bounding box center [147, 140] width 107 height 18
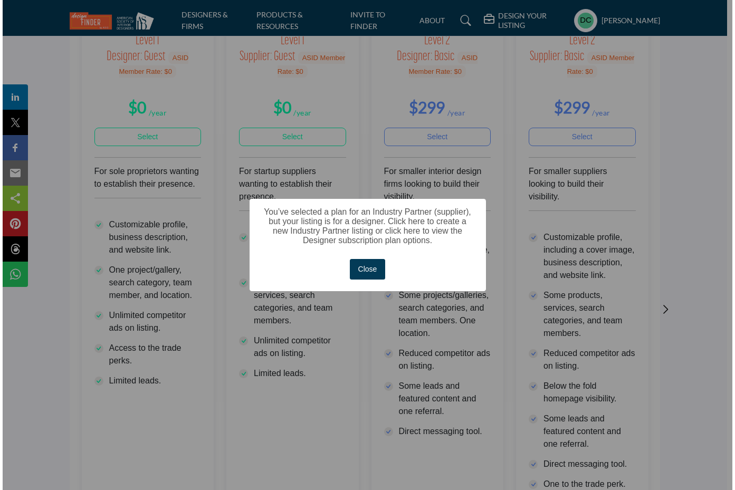
scroll to position [125, 0]
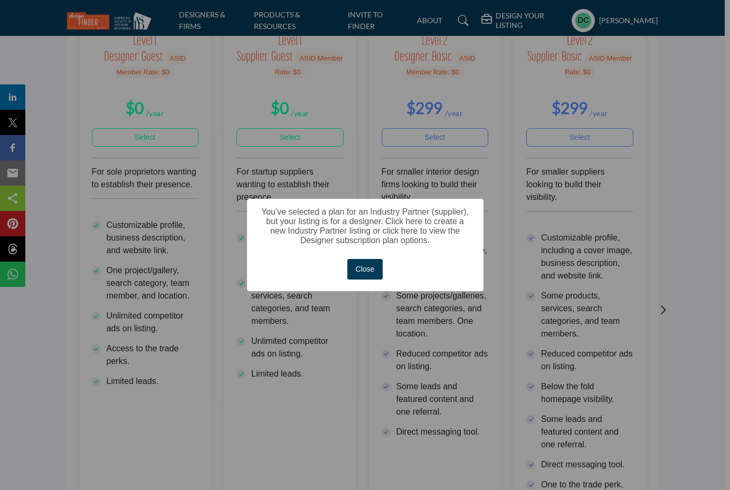
click at [368, 270] on button "Close" at bounding box center [364, 269] width 35 height 21
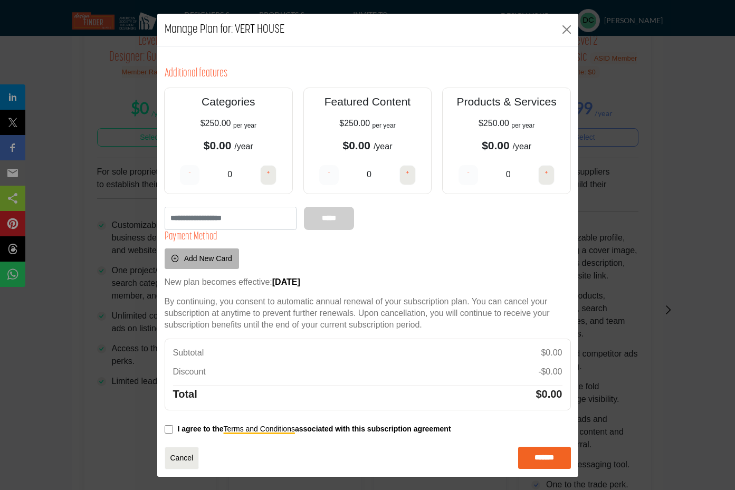
click at [267, 174] on h4 "+" at bounding box center [268, 173] width 4 height 13
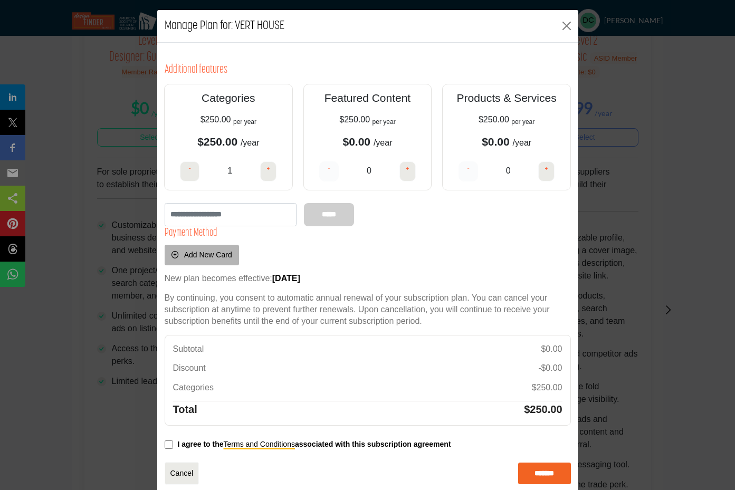
scroll to position [6, 0]
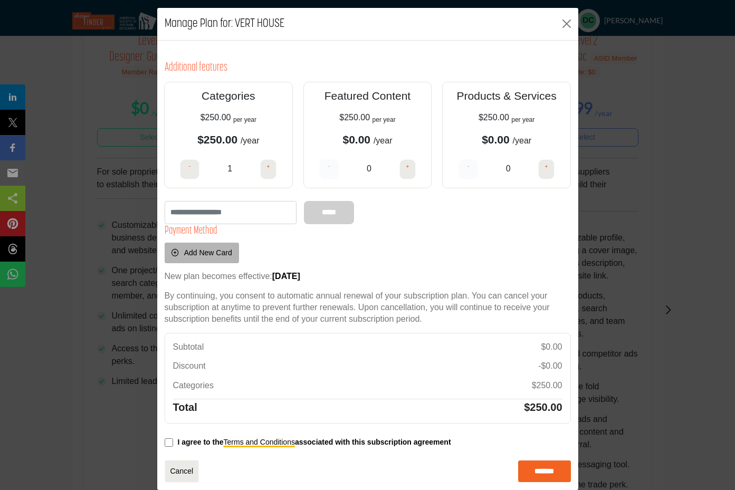
click at [185, 168] on button "-" at bounding box center [190, 169] width 20 height 20
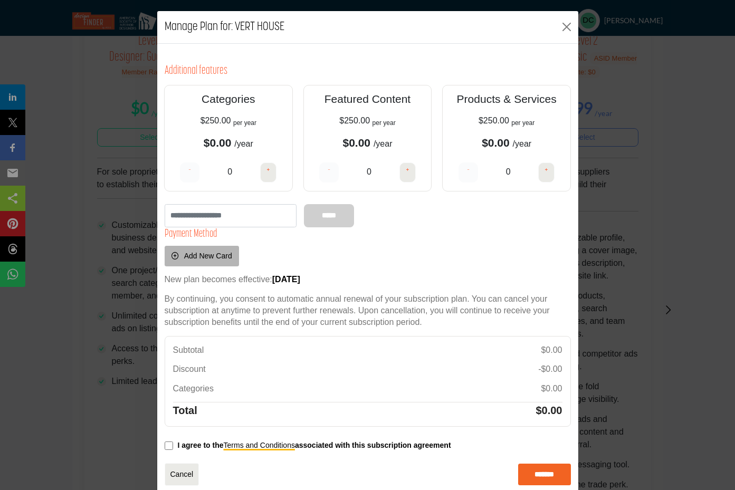
scroll to position [17, 0]
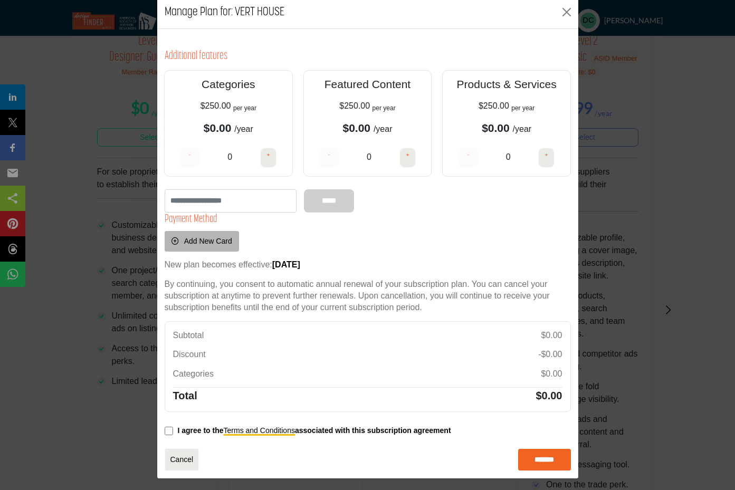
click at [545, 156] on h4 "+" at bounding box center [547, 155] width 4 height 13
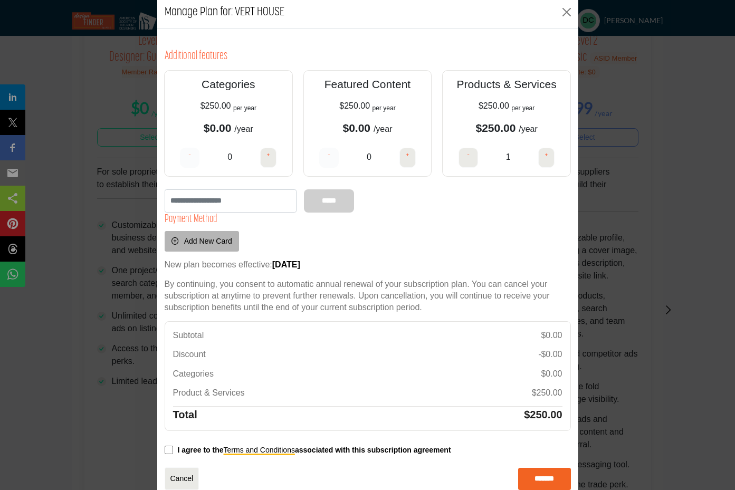
click at [161, 450] on div "Plan: Level 1 Designer: Guest ASID Member Rate: $0 Total: $0 /year" at bounding box center [367, 263] width 421 height 469
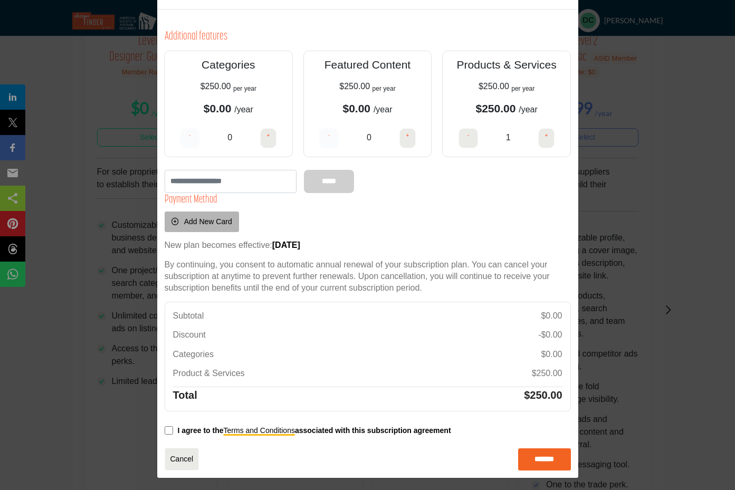
scroll to position [36, 0]
click at [540, 455] on input "*******" at bounding box center [544, 460] width 53 height 22
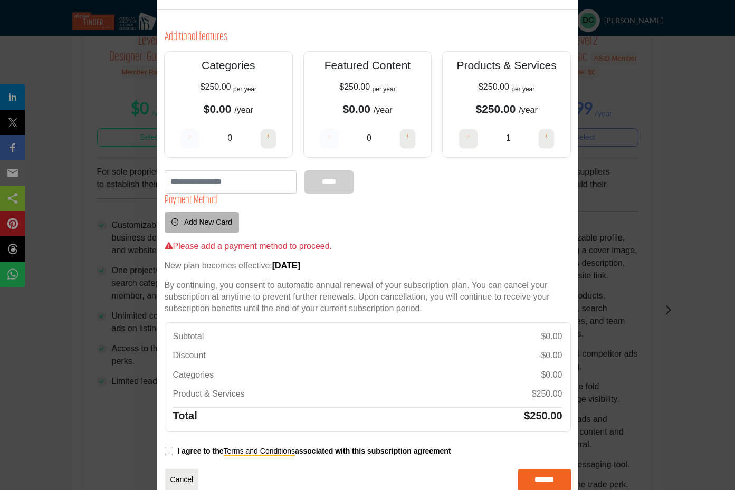
click at [206, 223] on span "Add New Card" at bounding box center [208, 222] width 48 height 8
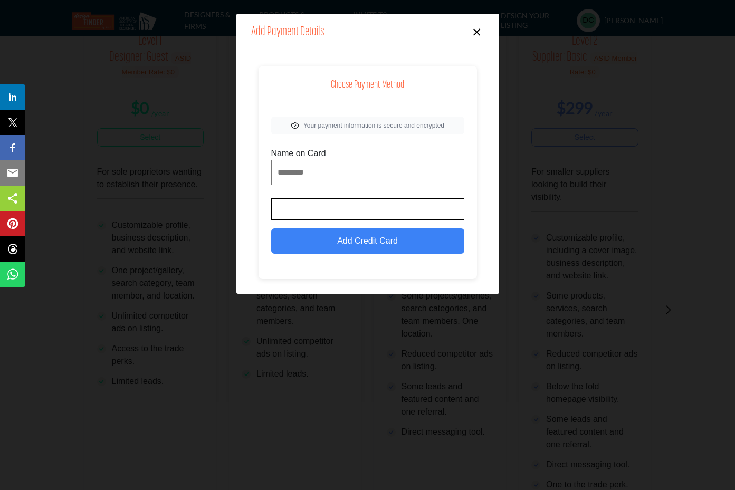
click at [316, 170] on input "Name on Card" at bounding box center [367, 172] width 193 height 25
drag, startPoint x: 475, startPoint y: 155, endPoint x: 383, endPoint y: 157, distance: 92.4
click at [473, 155] on div "Choose Payment Method Your payment information is secure and encrypted Name on …" at bounding box center [368, 172] width 218 height 213
drag, startPoint x: 327, startPoint y: 163, endPoint x: 327, endPoint y: 172, distance: 9.5
click at [327, 163] on input "Name on Card" at bounding box center [367, 172] width 193 height 25
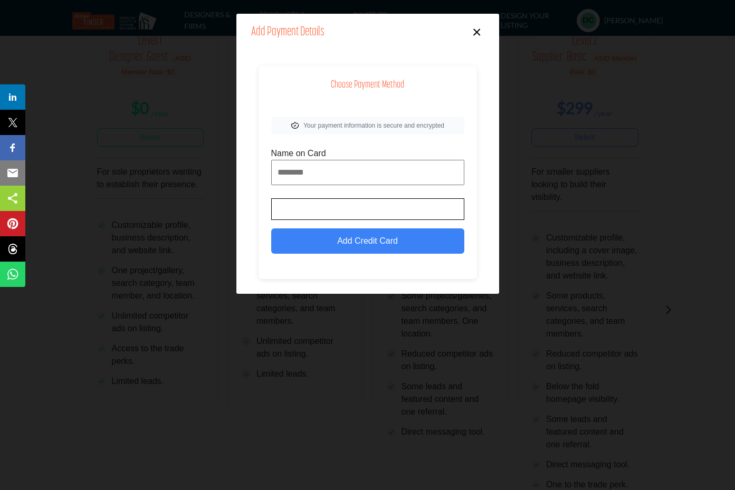
click at [299, 173] on input "Name on Card" at bounding box center [367, 172] width 193 height 25
type input "**********"
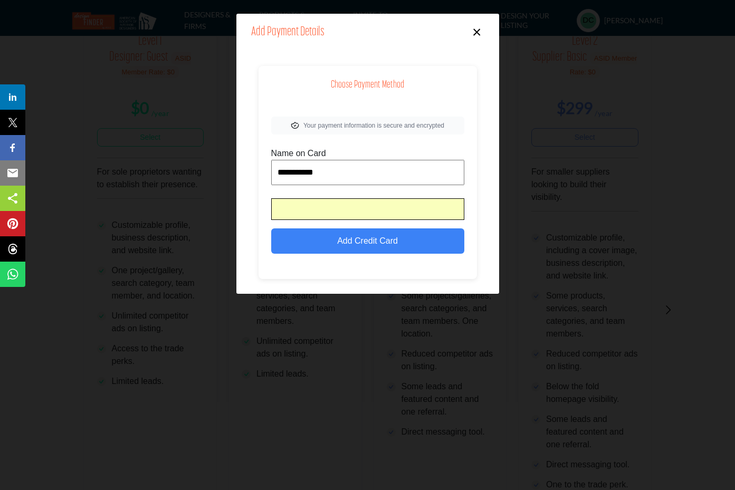
click at [476, 188] on div "**********" at bounding box center [368, 172] width 218 height 213
click at [370, 248] on button "Add Credit Card" at bounding box center [367, 240] width 193 height 25
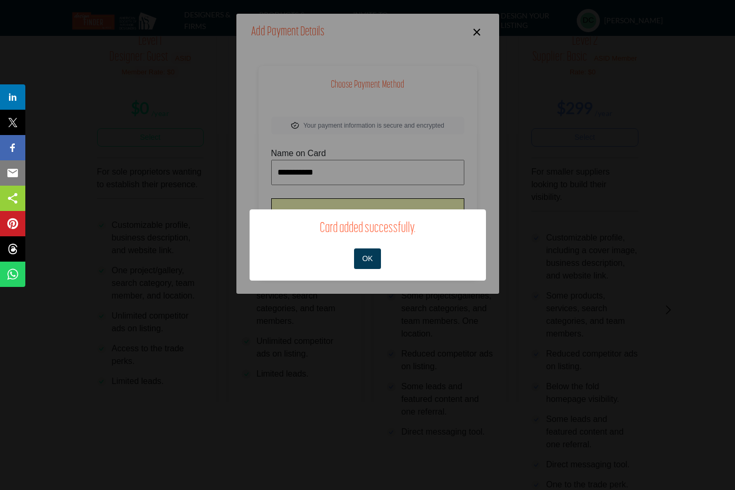
click at [375, 261] on button "OK" at bounding box center [367, 259] width 27 height 21
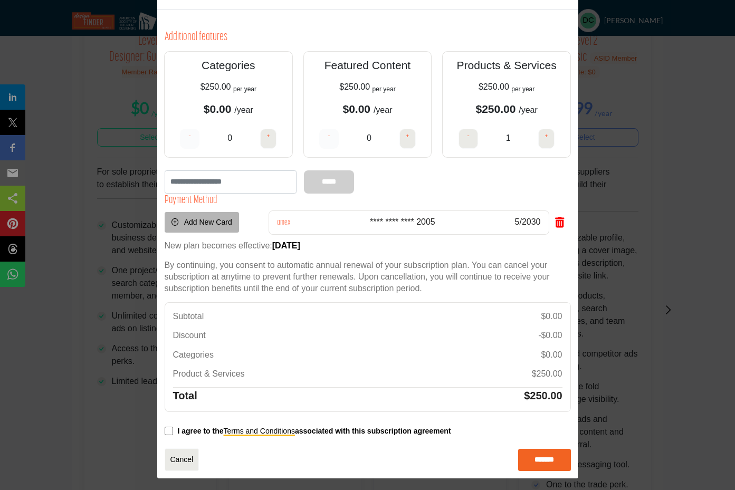
scroll to position [35, 0]
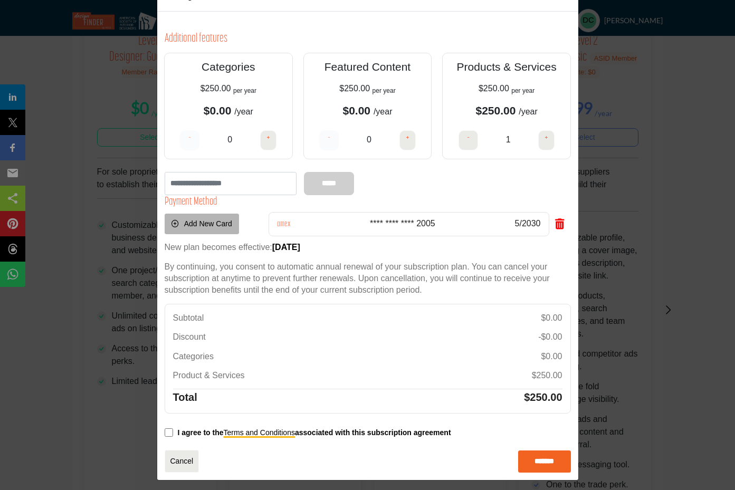
click at [536, 459] on input "*******" at bounding box center [544, 462] width 53 height 22
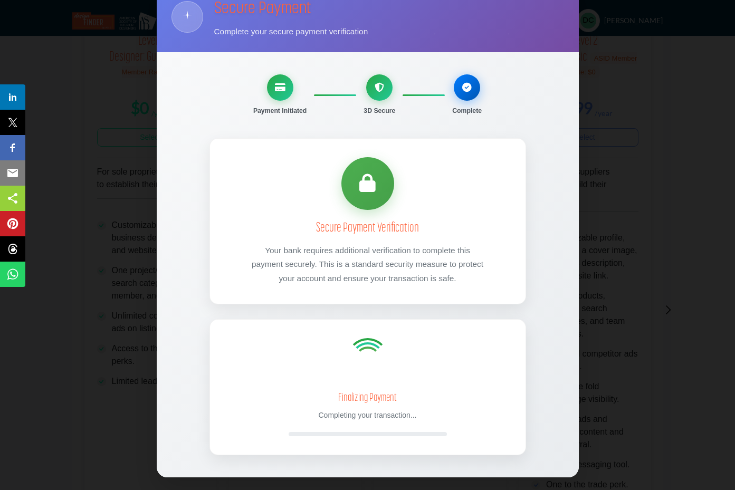
scroll to position [34, 0]
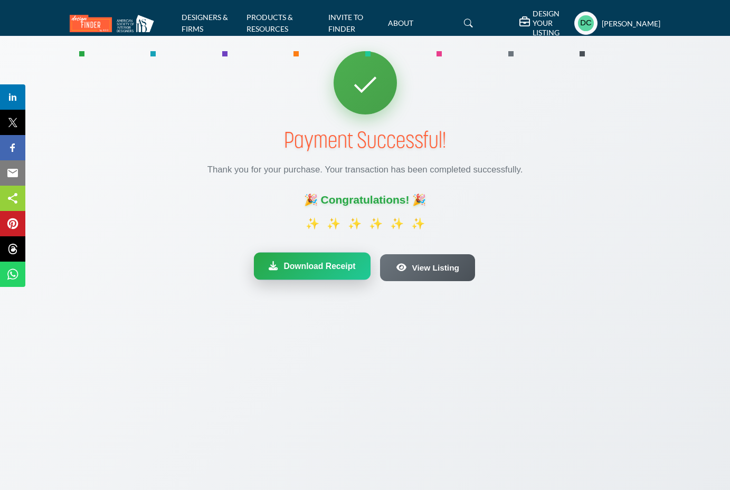
click at [323, 261] on span "Download Receipt" at bounding box center [319, 266] width 72 height 13
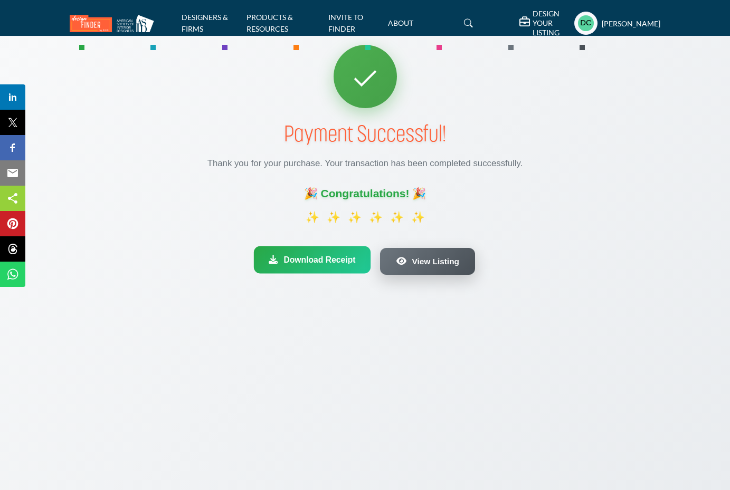
scroll to position [5, 0]
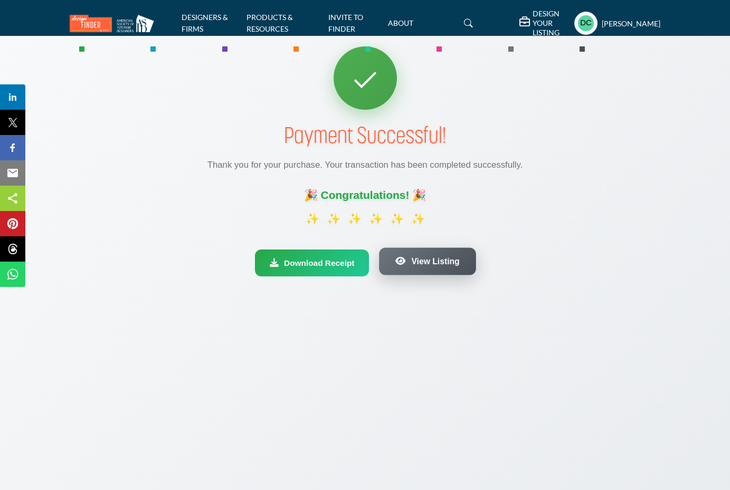
click at [438, 260] on span "View Listing" at bounding box center [436, 261] width 48 height 13
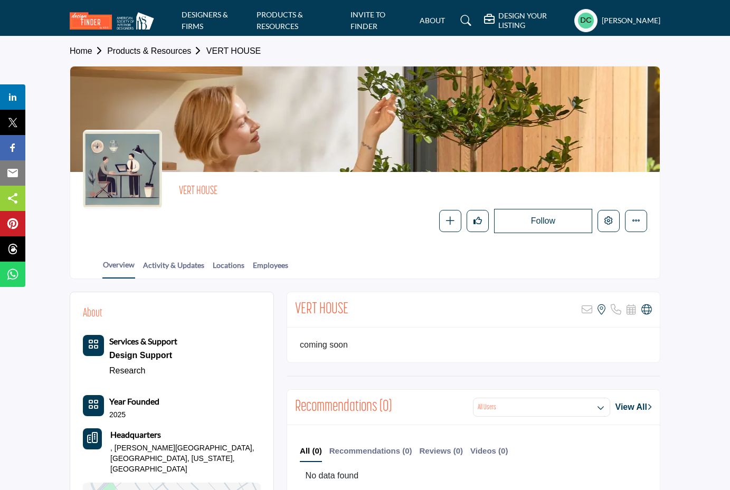
click at [223, 214] on div "Follow Following Message Recommend Add to My Suppliers Claim Listing Report Pag…" at bounding box center [413, 221] width 468 height 24
click at [127, 180] on div at bounding box center [122, 169] width 79 height 79
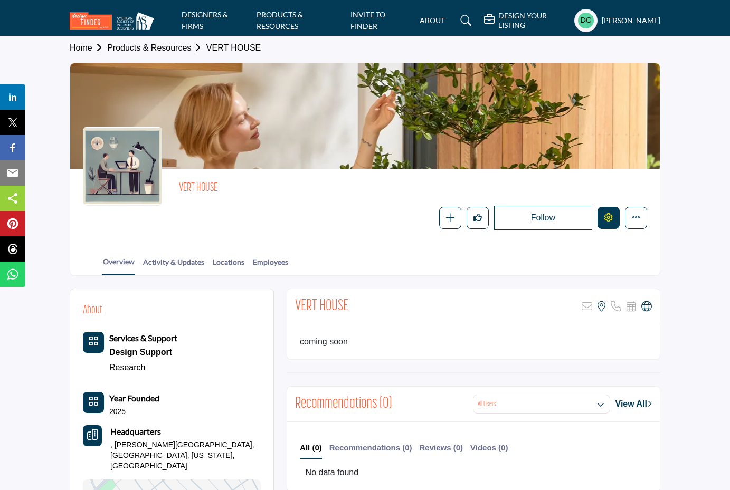
scroll to position [6, 0]
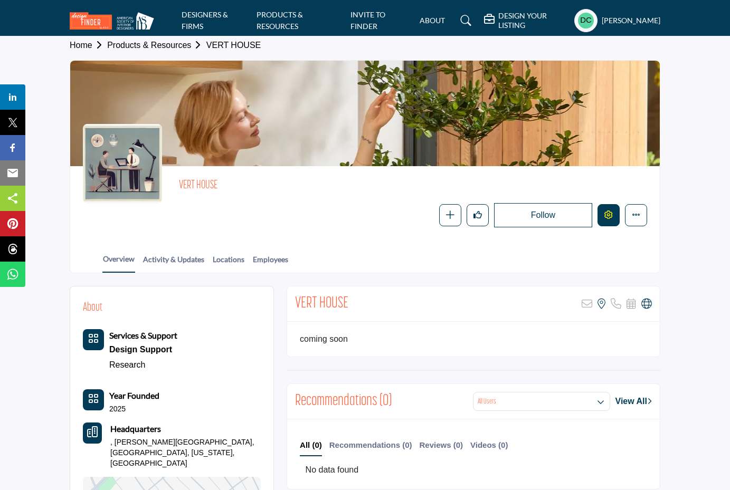
click at [615, 223] on button "Edit company" at bounding box center [608, 215] width 22 height 22
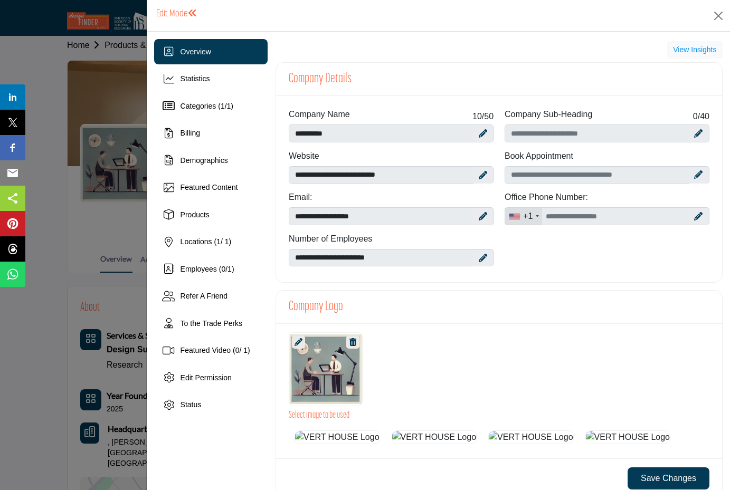
click at [613, 221] on div at bounding box center [365, 245] width 730 height 490
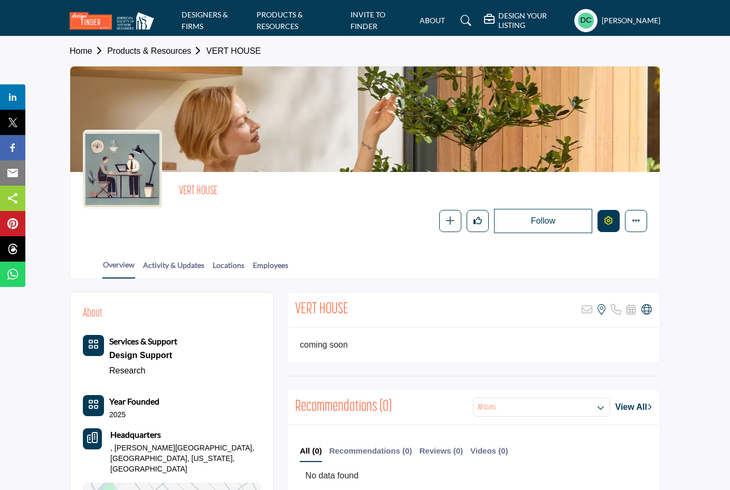
click at [616, 223] on button "Edit company" at bounding box center [608, 221] width 22 height 22
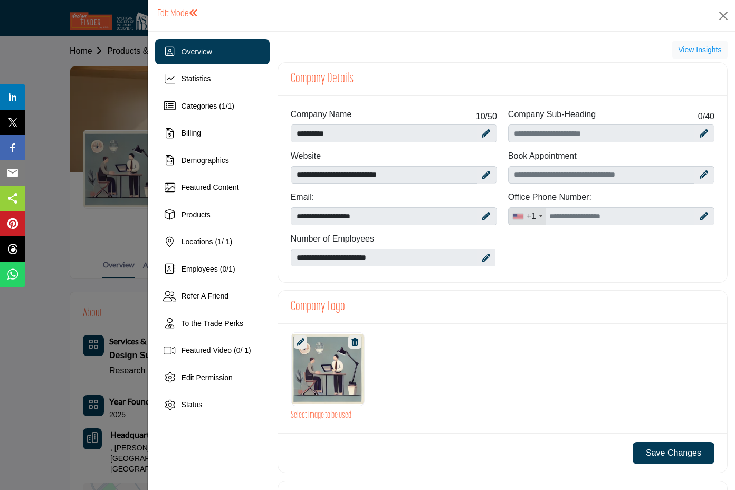
click at [351, 342] on icon at bounding box center [354, 342] width 7 height 8
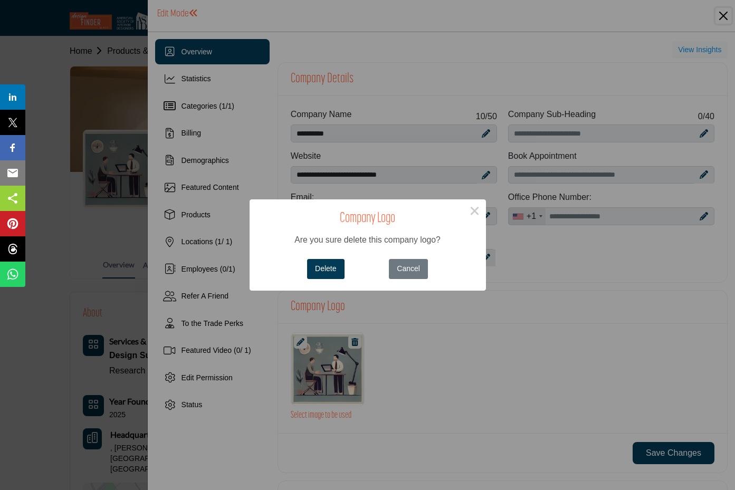
click at [330, 274] on button "Delete" at bounding box center [325, 269] width 37 height 21
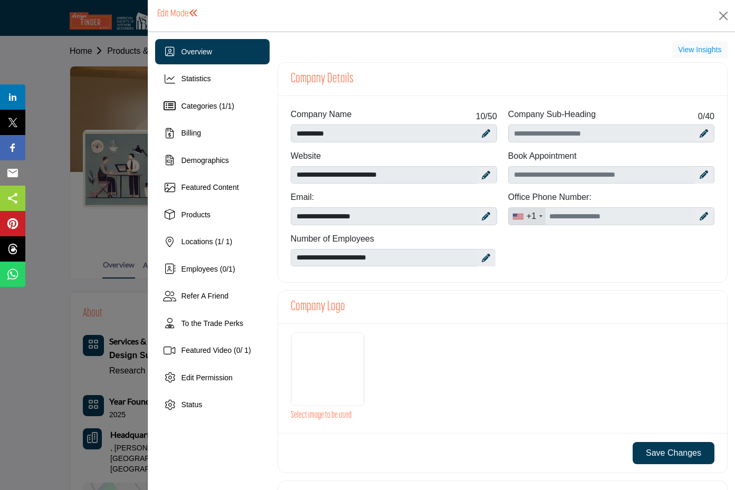
click at [326, 377] on div at bounding box center [327, 369] width 73 height 74
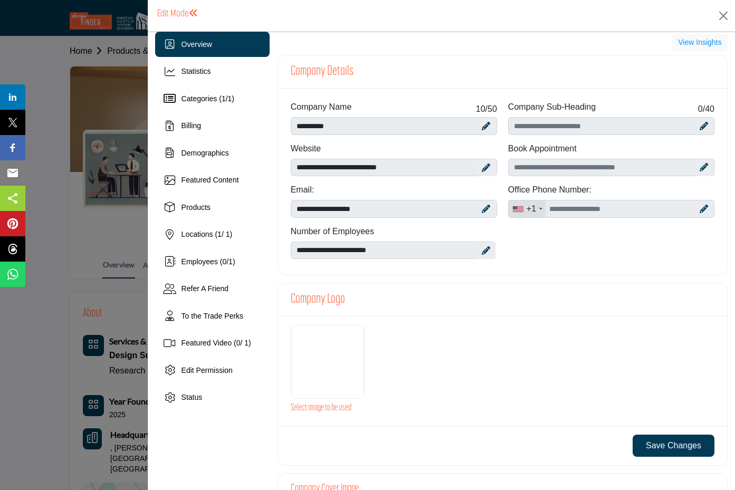
click at [318, 412] on h3 "Select image to be used" at bounding box center [503, 408] width 424 height 11
click at [318, 407] on h3 "Select image to be used" at bounding box center [503, 408] width 424 height 11
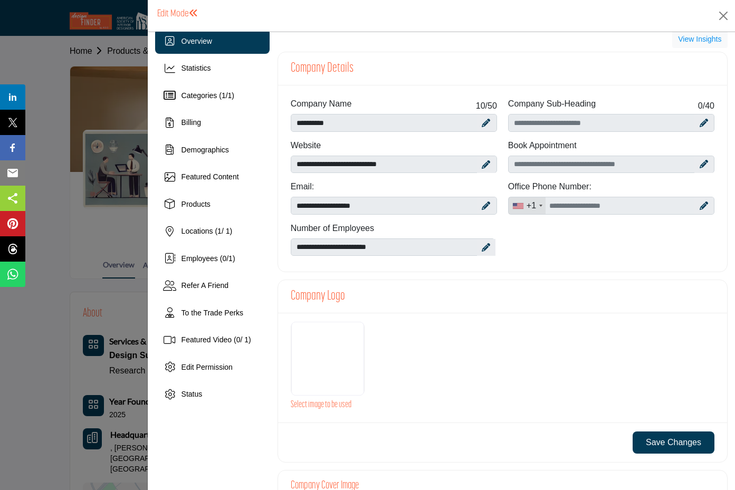
click at [313, 357] on div at bounding box center [327, 359] width 73 height 74
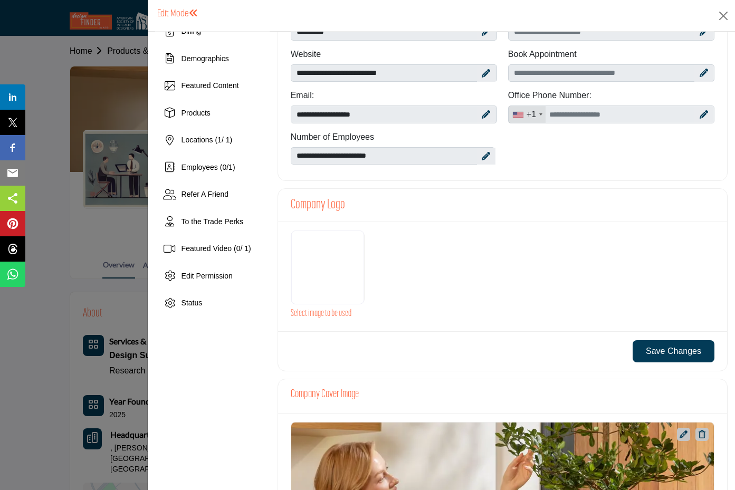
scroll to position [118, 0]
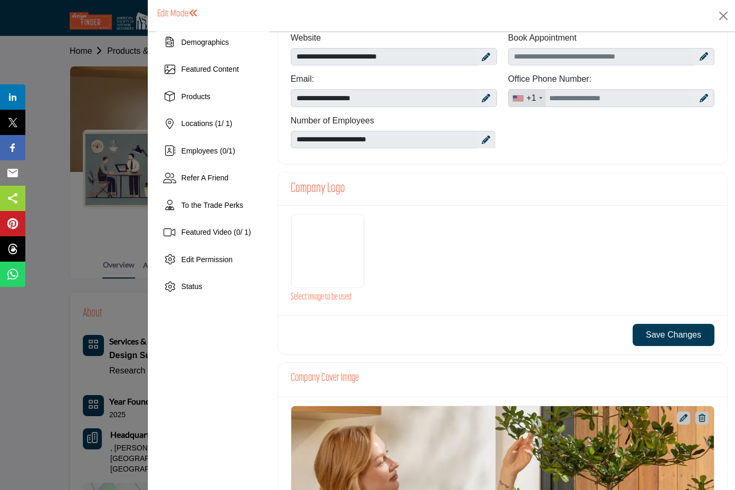
drag, startPoint x: 326, startPoint y: 299, endPoint x: 351, endPoint y: 291, distance: 26.7
click at [327, 299] on h3 "Select image to be used" at bounding box center [503, 297] width 424 height 11
drag, startPoint x: 302, startPoint y: 299, endPoint x: 293, endPoint y: 297, distance: 8.7
click at [300, 298] on h3 "Select image to be used" at bounding box center [503, 297] width 424 height 11
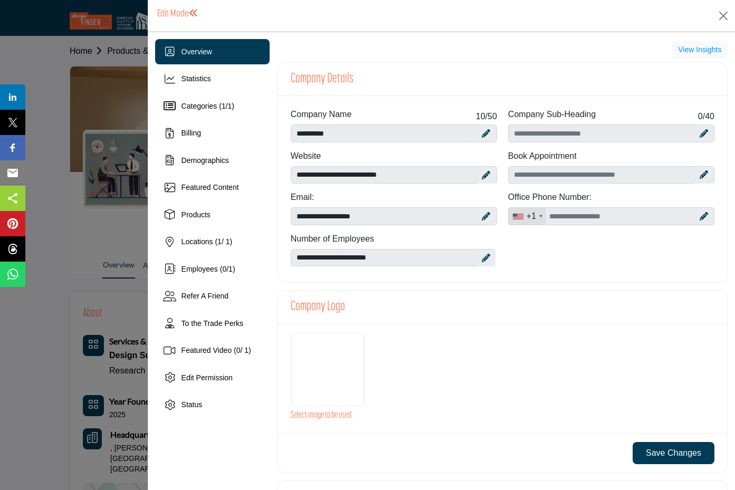
scroll to position [-1, 0]
click at [335, 368] on div at bounding box center [327, 369] width 73 height 74
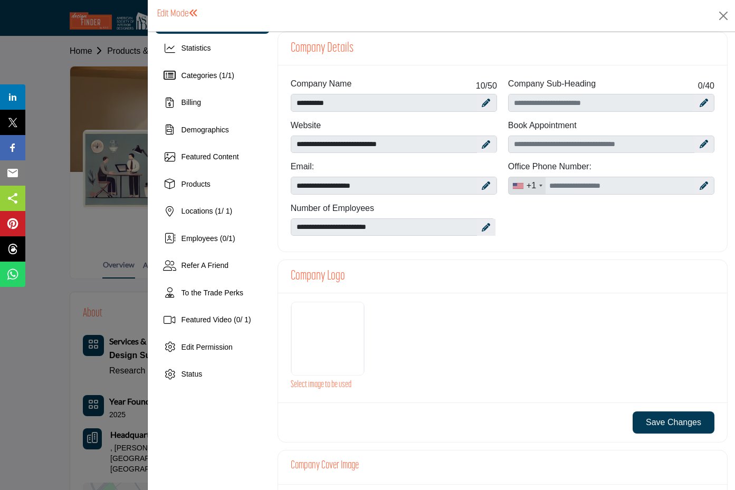
click at [408, 364] on div at bounding box center [502, 339] width 435 height 74
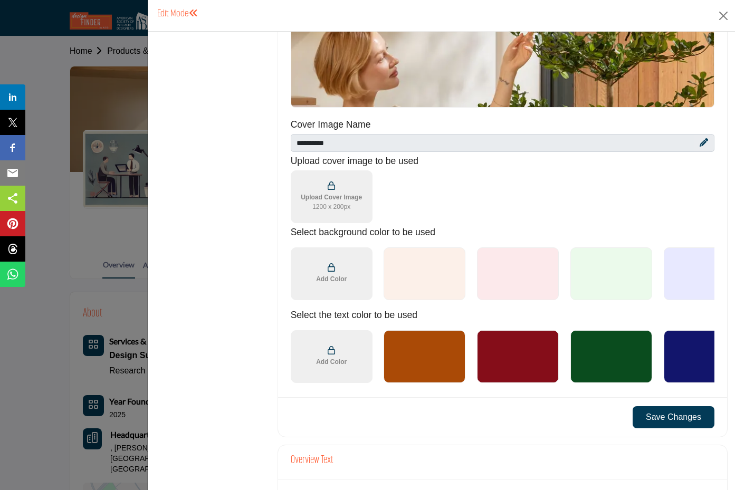
scroll to position [521, 0]
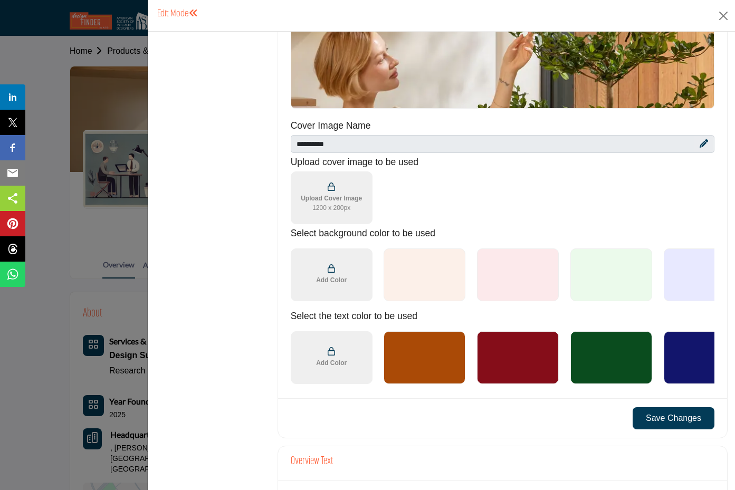
click at [443, 288] on div at bounding box center [425, 275] width 82 height 53
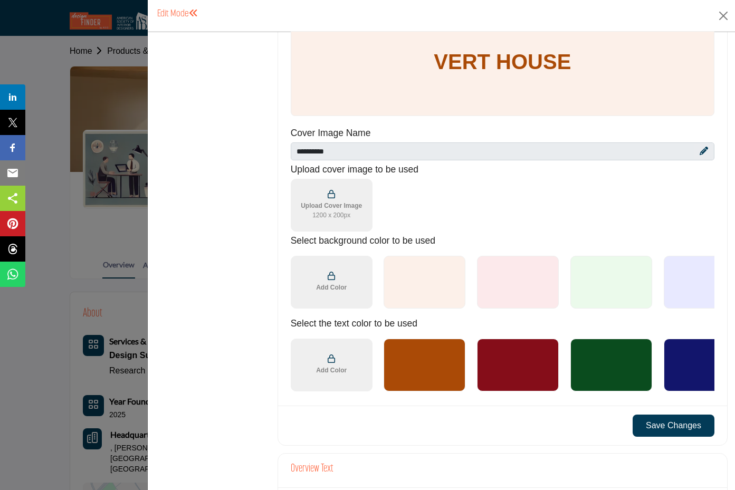
scroll to position [511, 0]
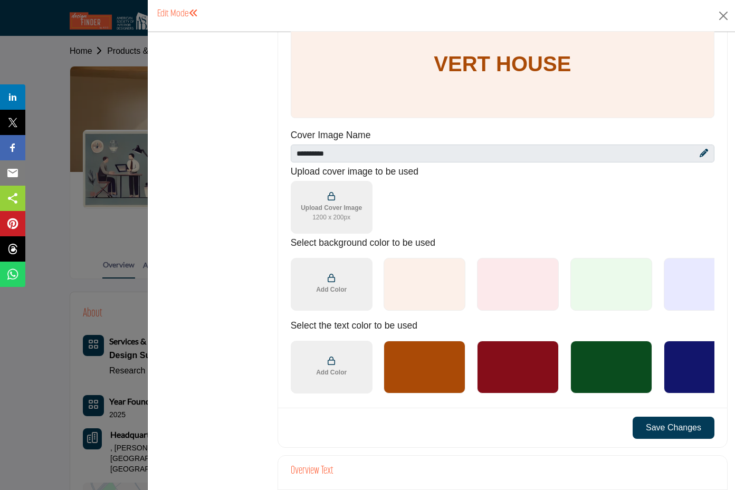
click at [318, 286] on span "Add Color" at bounding box center [331, 289] width 31 height 9
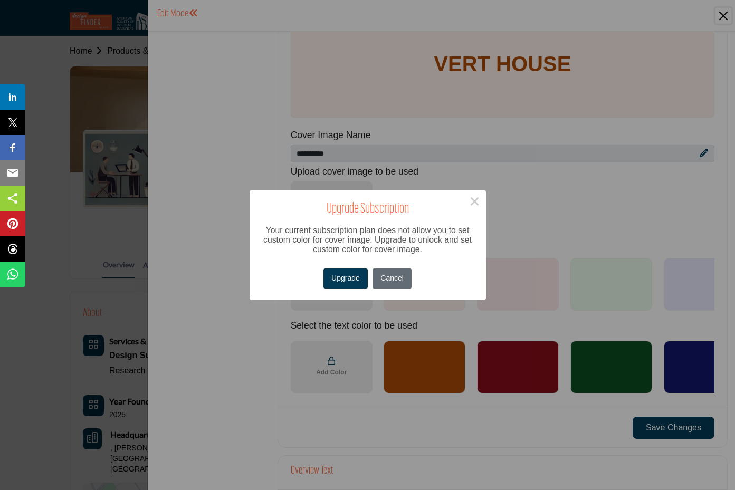
click at [398, 284] on button "Cancel" at bounding box center [392, 279] width 39 height 21
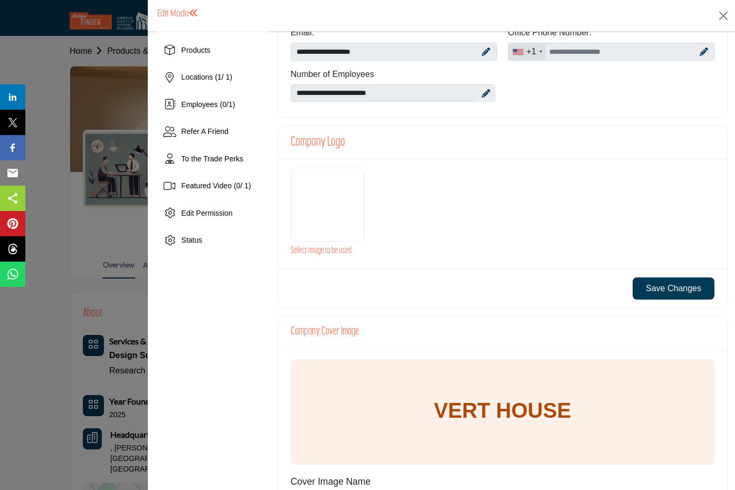
scroll to position [70, 0]
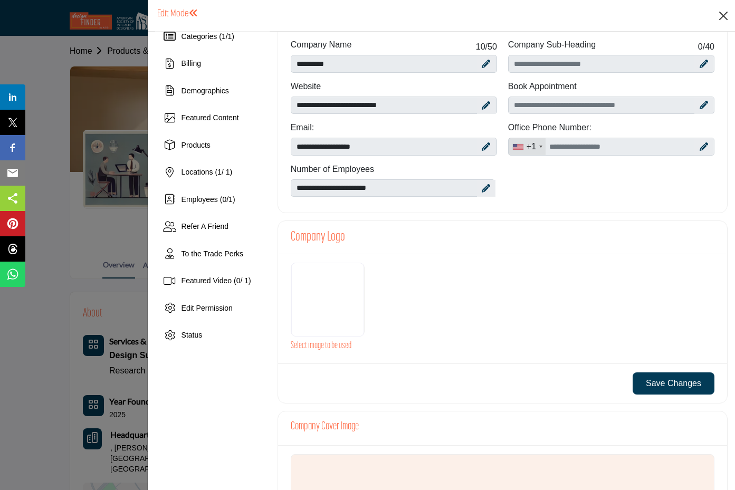
click at [719, 17] on button "Close" at bounding box center [724, 16] width 16 height 16
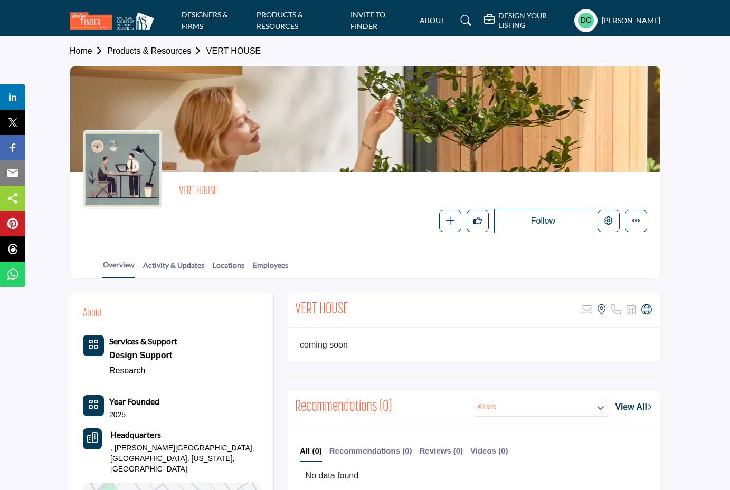
click at [321, 227] on div "Follow Following Message Recommend Add to My Suppliers Claim Listing Report Pag…" at bounding box center [483, 221] width 328 height 24
click at [612, 221] on icon "Edit company" at bounding box center [608, 220] width 8 height 8
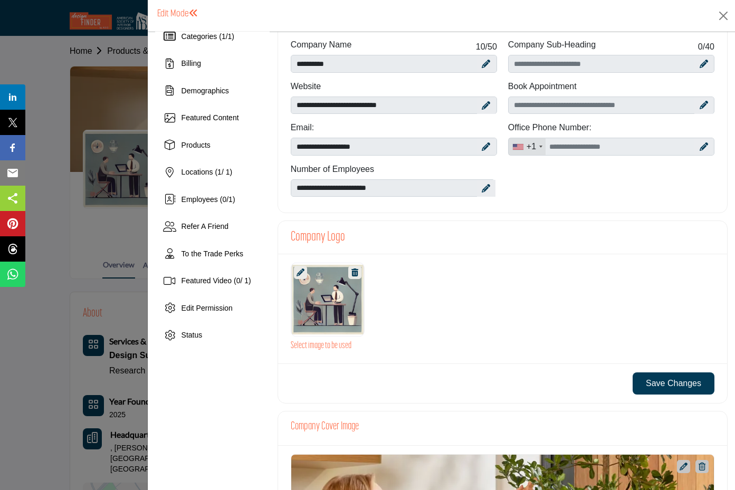
click at [297, 269] on icon at bounding box center [301, 273] width 8 height 8
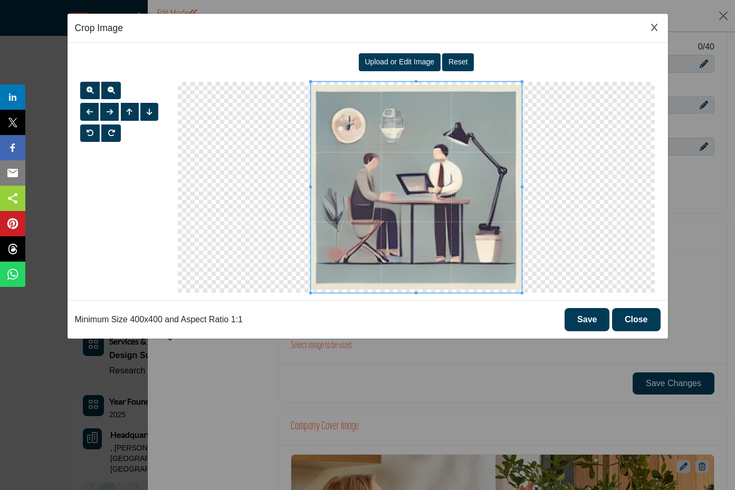
click at [395, 61] on span "Upload or Edit Image" at bounding box center [400, 62] width 70 height 8
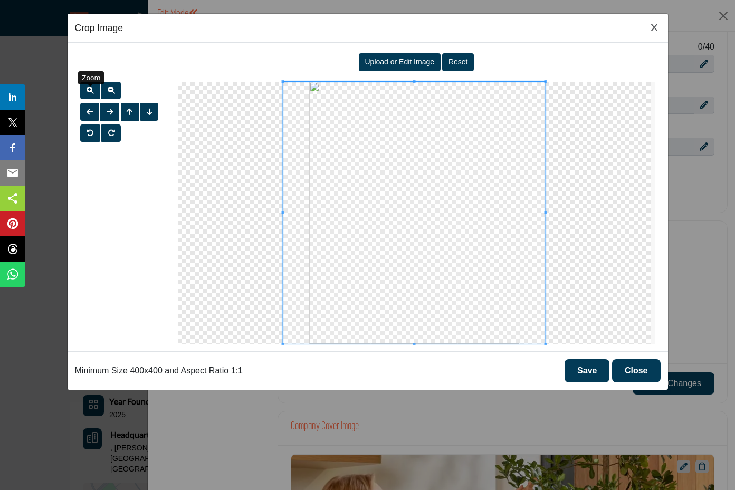
click at [91, 90] on span "button" at bounding box center [90, 90] width 7 height 7
click at [601, 376] on button "Save" at bounding box center [587, 370] width 45 height 23
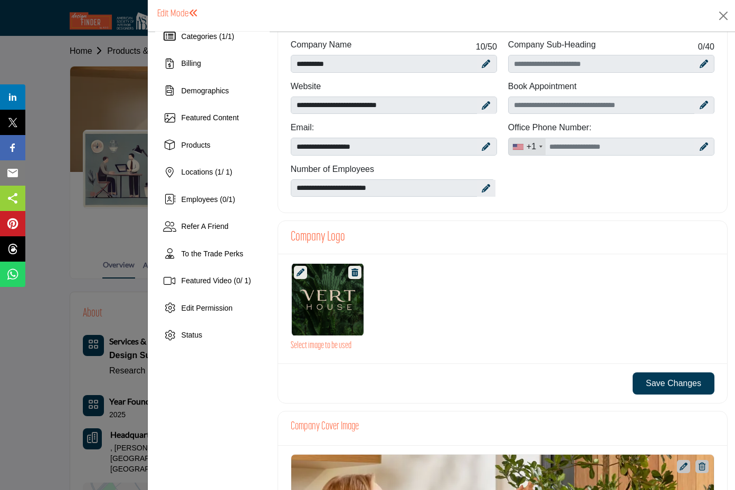
click at [657, 384] on button "Save Changes" at bounding box center [674, 384] width 82 height 22
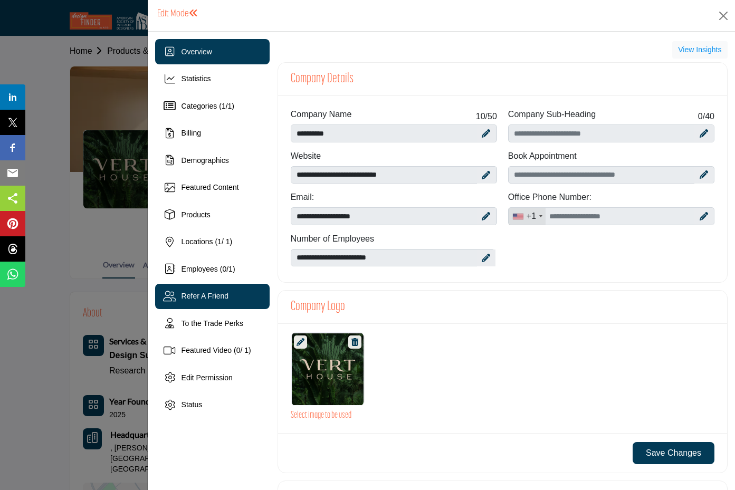
click at [185, 296] on span "Refer A Friend" at bounding box center [205, 296] width 47 height 8
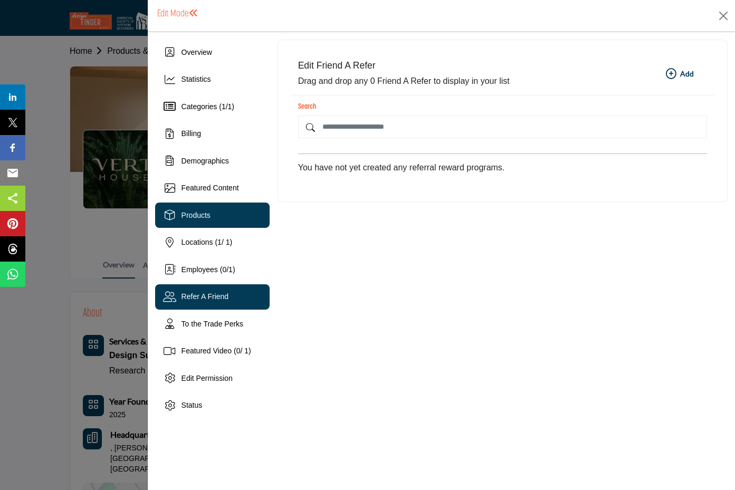
click at [201, 210] on div "Products" at bounding box center [196, 215] width 29 height 11
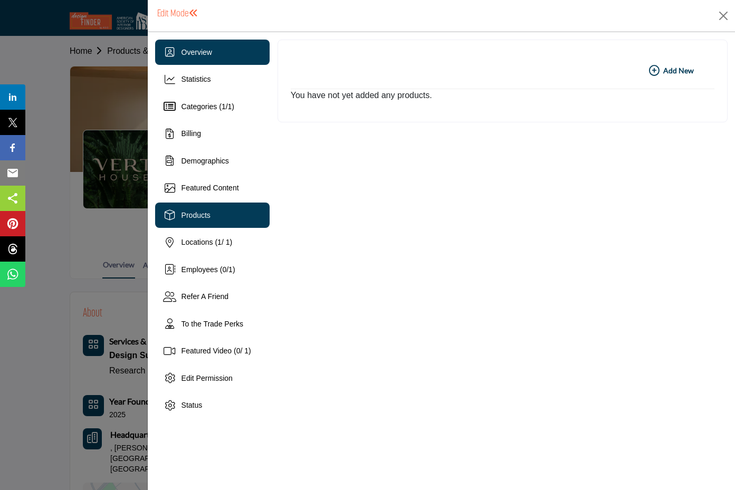
click at [196, 54] on span "Overview" at bounding box center [197, 52] width 31 height 8
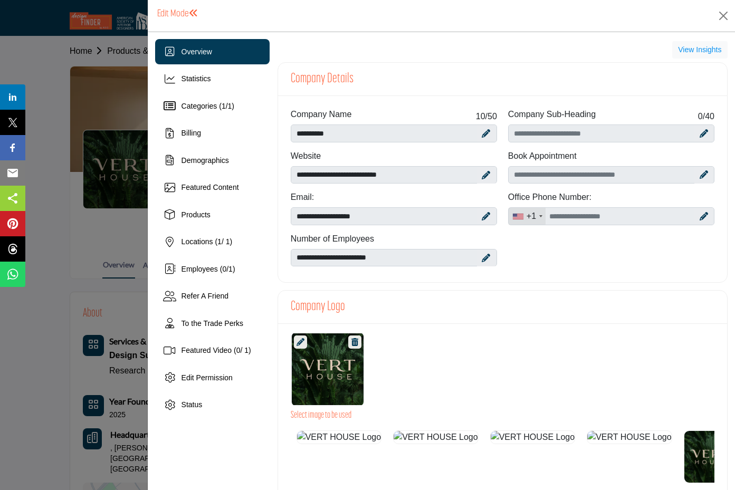
click at [722, 15] on button "Close" at bounding box center [724, 16] width 16 height 16
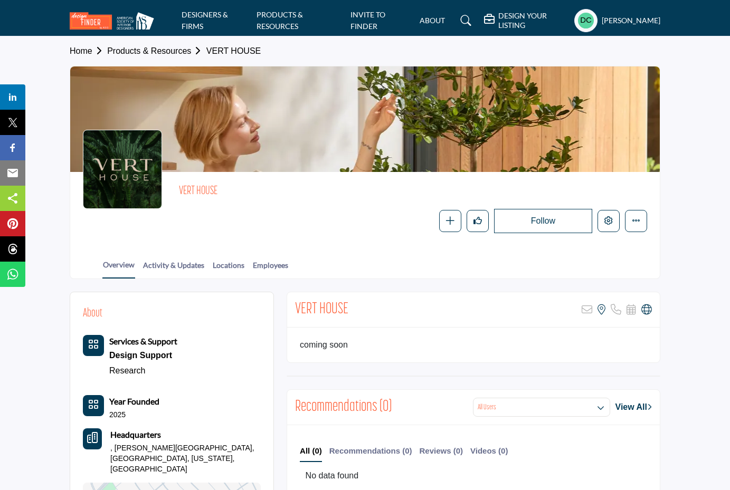
drag, startPoint x: 478, startPoint y: 223, endPoint x: 409, endPoint y: 253, distance: 74.7
click at [478, 223] on icon "Like" at bounding box center [477, 220] width 8 height 8
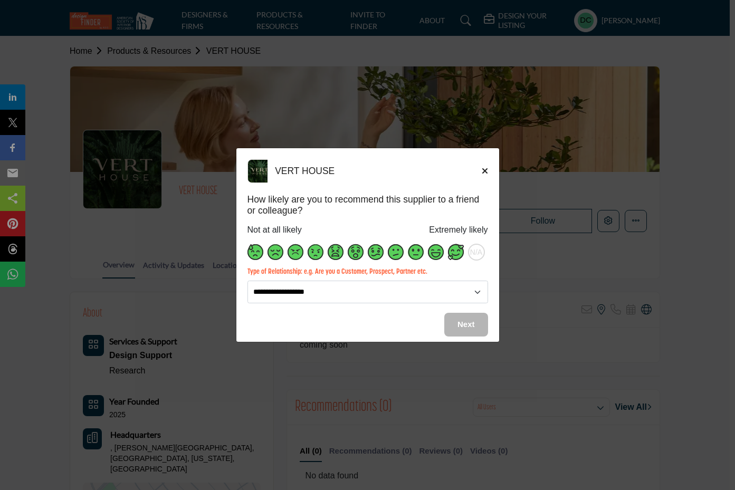
click at [456, 254] on span "Supplier Rating and Recommendation Modal for VERT HOUSE" at bounding box center [456, 252] width 16 height 16
select select "**********"
click at [473, 326] on span "Next" at bounding box center [465, 324] width 17 height 9
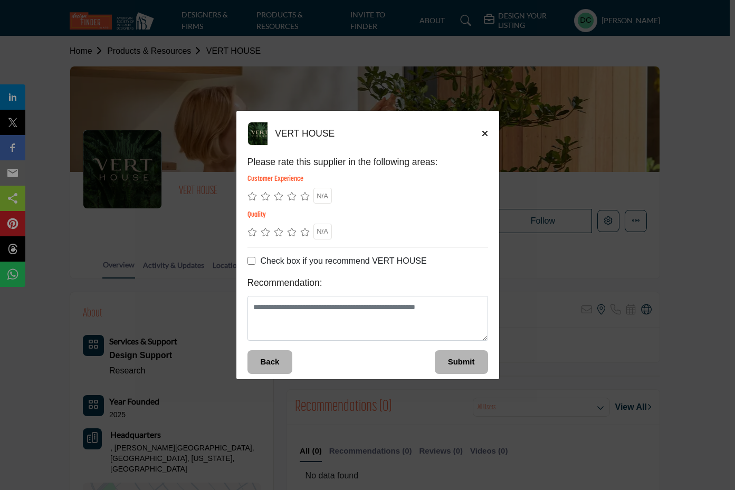
click at [306, 193] on icon "Supplier Rating and Recommendation Modal for VERT HOUSE" at bounding box center [304, 196] width 9 height 8
click at [307, 233] on icon "Supplier Rating and Recommendation Modal for VERT HOUSE" at bounding box center [304, 232] width 9 height 8
click at [459, 360] on span "Submit" at bounding box center [461, 361] width 27 height 9
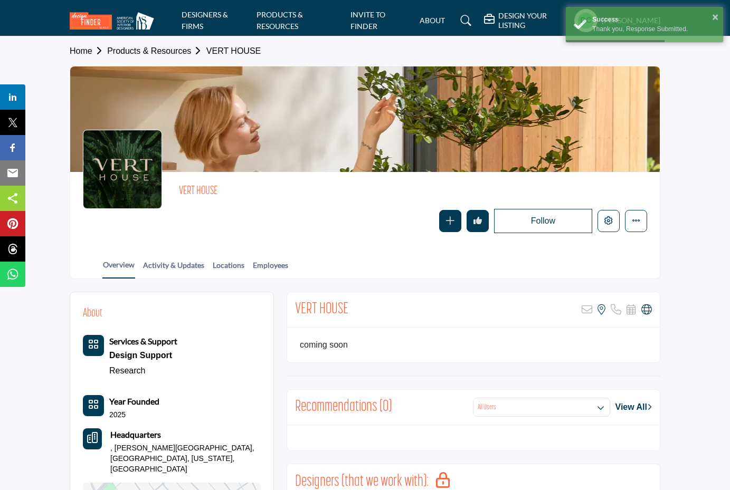
click at [701, 246] on section "Home Products & Resources VERT HOUSE VERT HOUSE Follow Following Message Recomm…" at bounding box center [365, 157] width 730 height 243
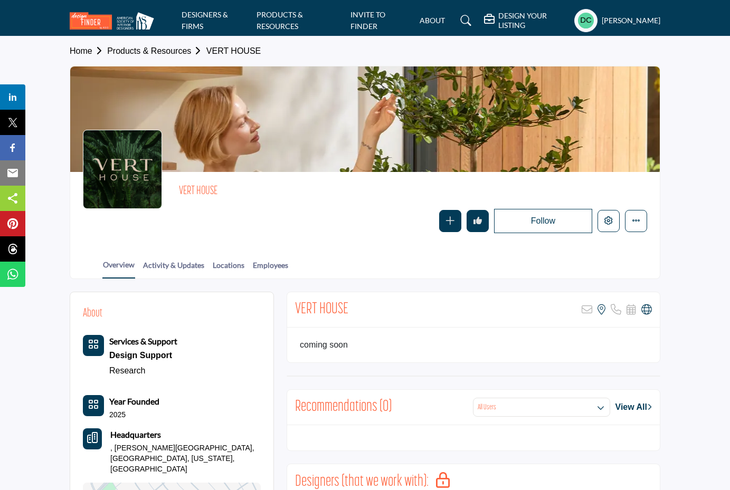
drag, startPoint x: 563, startPoint y: 225, endPoint x: 530, endPoint y: 222, distance: 33.4
click at [563, 225] on button "Follow" at bounding box center [543, 221] width 98 height 24
click at [176, 269] on link "Activity & Updates" at bounding box center [173, 269] width 62 height 18
